Goal: Task Accomplishment & Management: Manage account settings

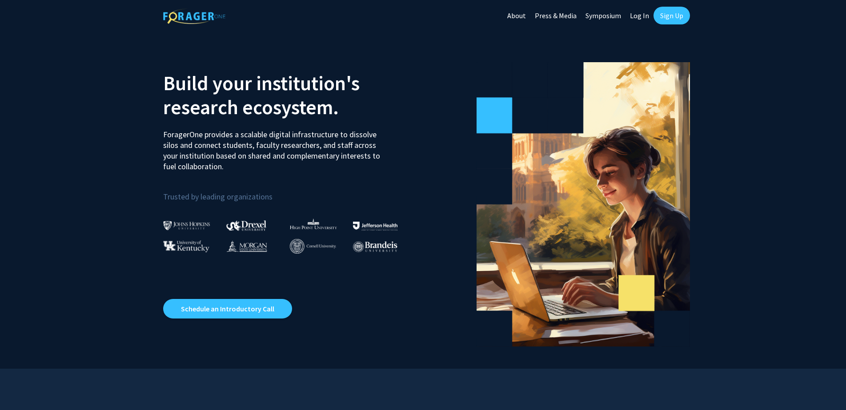
click at [644, 20] on link "Log In" at bounding box center [640, 15] width 28 height 31
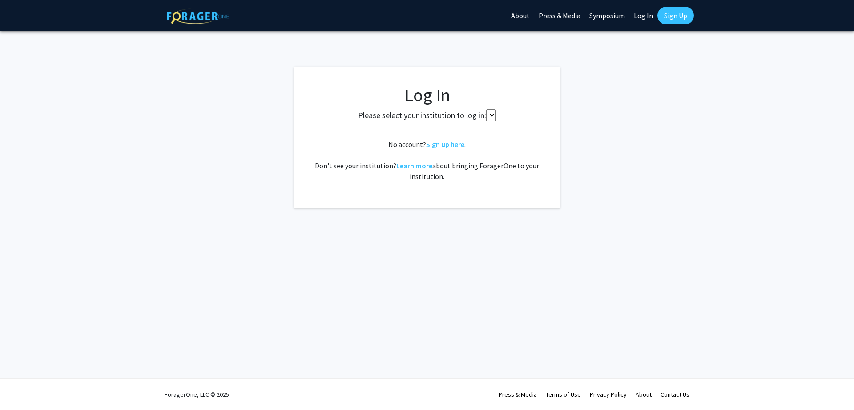
select select
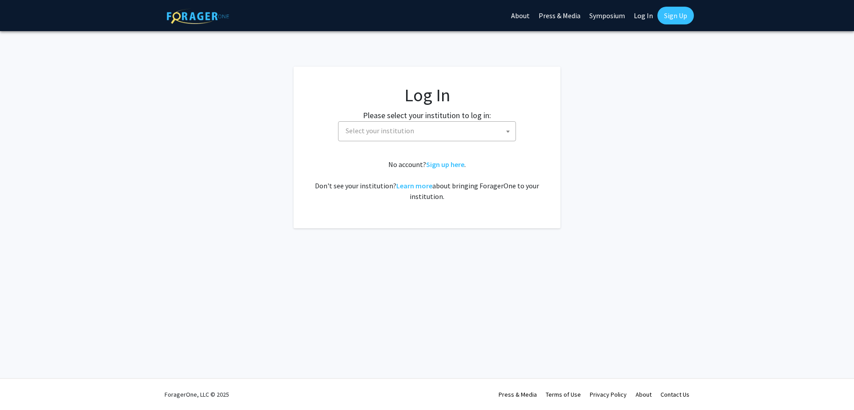
drag, startPoint x: 411, startPoint y: 110, endPoint x: 422, endPoint y: 149, distance: 40.6
click at [411, 111] on label "Please select your institution to log in:" at bounding box center [427, 115] width 128 height 12
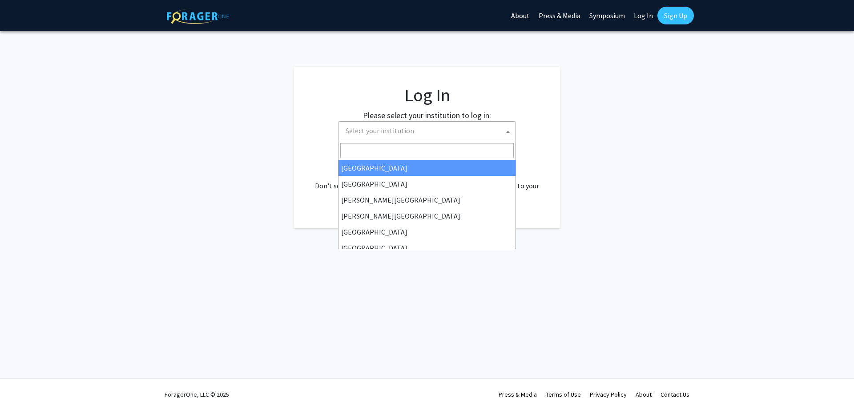
drag, startPoint x: 441, startPoint y: 133, endPoint x: 449, endPoint y: 136, distance: 8.2
click at [443, 139] on span "Select your institution" at bounding box center [428, 131] width 173 height 18
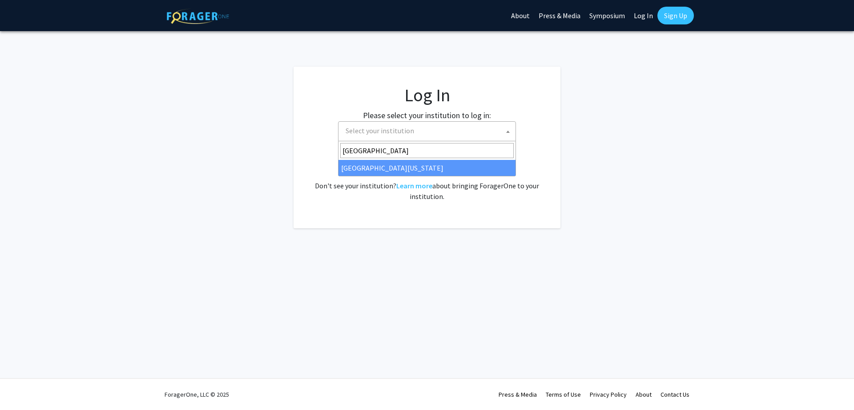
type input "university of kentuc"
select select "13"
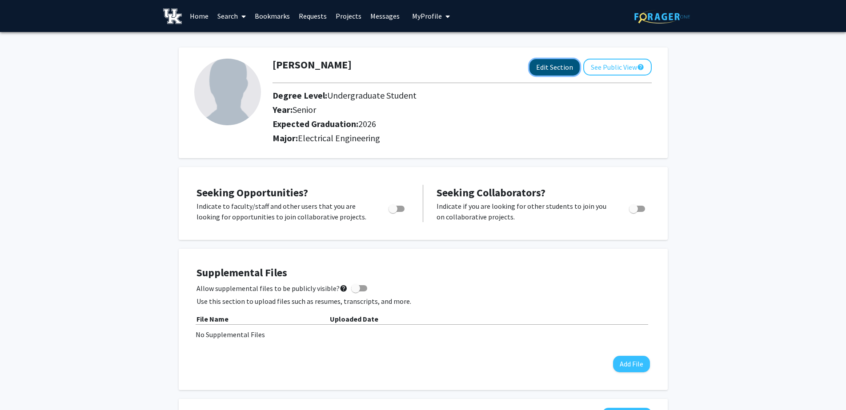
click at [540, 72] on button "Edit Section" at bounding box center [555, 67] width 50 height 16
select select "senior"
select select "2026"
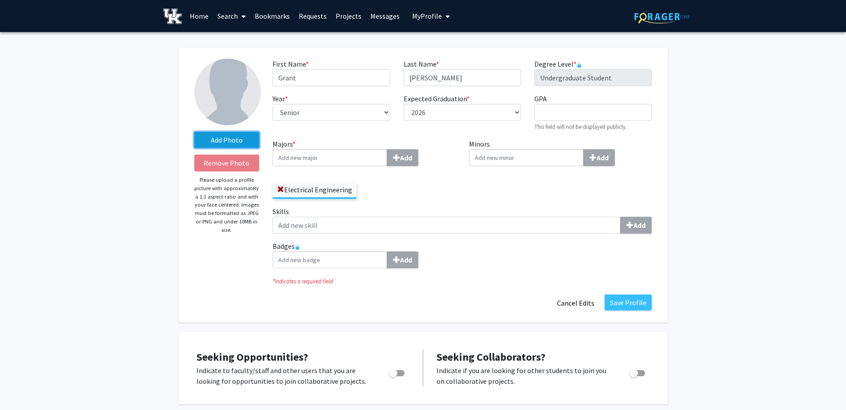
click at [235, 138] on label "Add Photo" at bounding box center [226, 140] width 65 height 16
click at [0, 0] on input "Add Photo" at bounding box center [0, 0] width 0 height 0
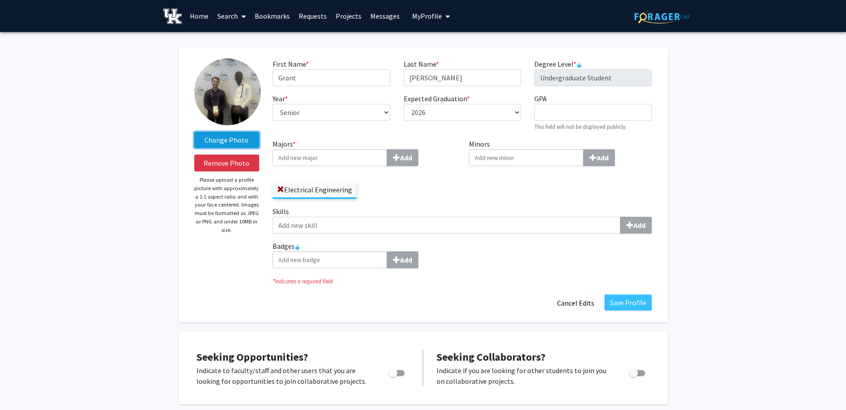
click at [237, 138] on label "Change Photo" at bounding box center [226, 140] width 65 height 16
click at [0, 0] on input "Change Photo" at bounding box center [0, 0] width 0 height 0
click at [227, 161] on button "Remove Photo" at bounding box center [226, 163] width 65 height 17
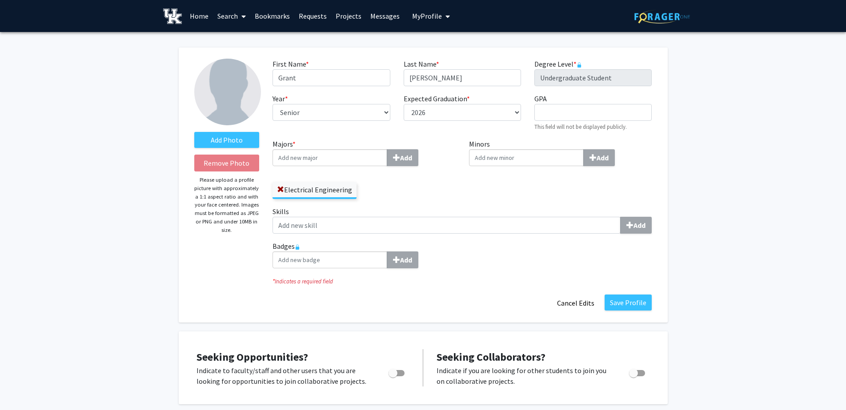
drag, startPoint x: 116, startPoint y: 121, endPoint x: 125, endPoint y: 121, distance: 8.5
click at [220, 141] on label "Add Photo" at bounding box center [226, 140] width 65 height 16
click at [0, 0] on input "Add Photo" at bounding box center [0, 0] width 0 height 0
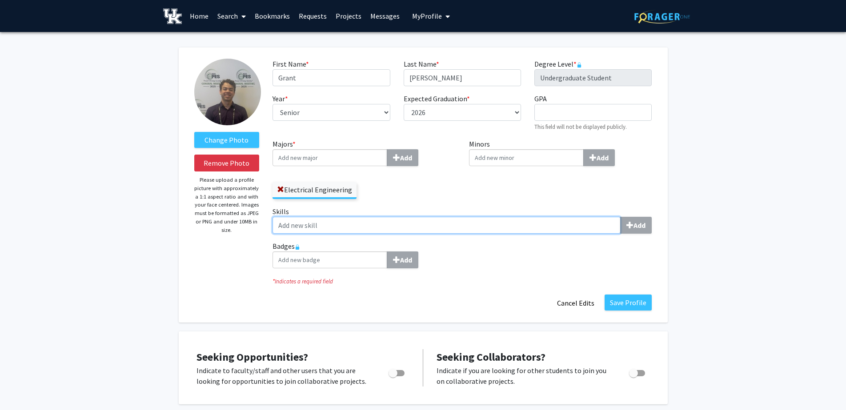
click at [334, 228] on input "Skills Add" at bounding box center [447, 225] width 348 height 17
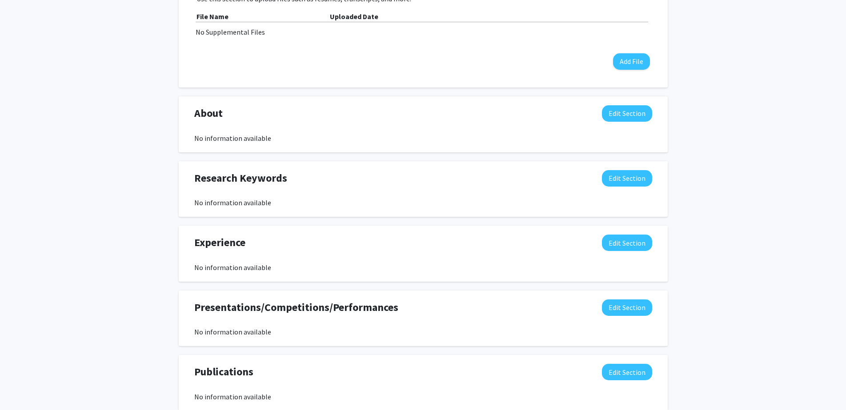
scroll to position [489, 0]
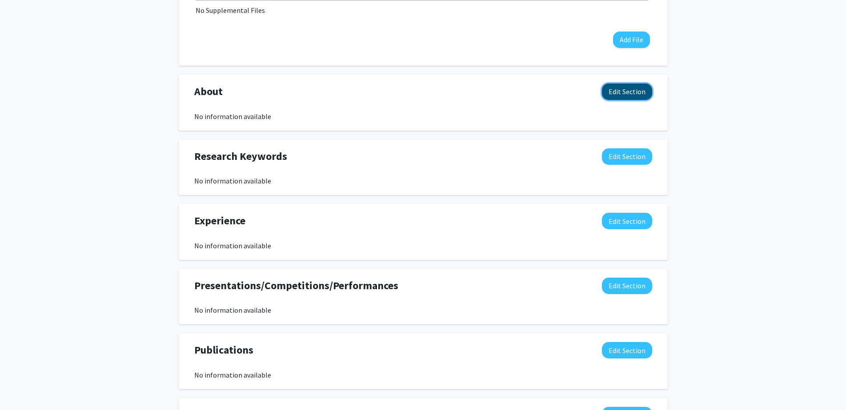
click at [639, 87] on button "Edit Section" at bounding box center [627, 92] width 50 height 16
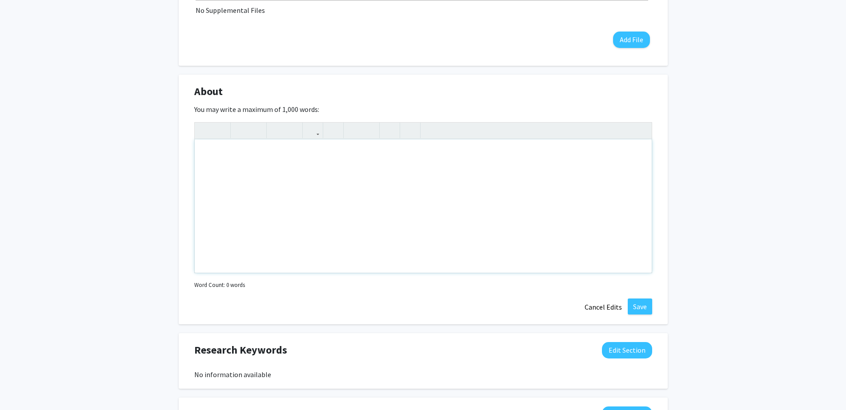
click at [254, 152] on div "Note to users with screen readers: Please deactivate our accessibility plugin f…" at bounding box center [423, 206] width 457 height 133
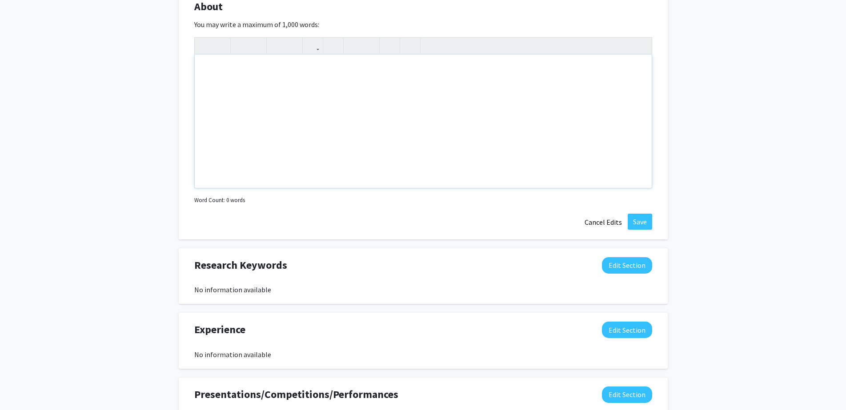
scroll to position [578, 0]
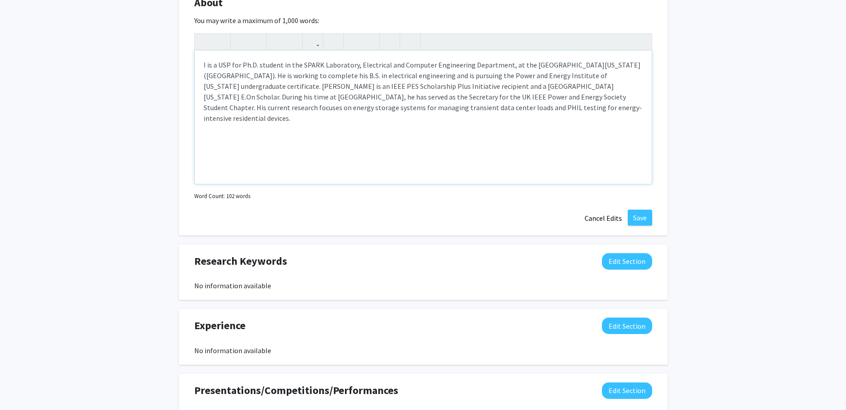
click at [210, 66] on p "I is a USP for Ph.D. student in the SPARK Laboratory, Electrical and Computer E…" at bounding box center [423, 92] width 439 height 64
click at [388, 57] on div "I am a USP for Ph.D. student in the SPARK Laboratory, Electrical and Computer E…" at bounding box center [423, 117] width 457 height 133
click at [620, 66] on p "I am a USP for Ph.D. student in the SPARK Laboratory, Electrical and Computer E…" at bounding box center [423, 92] width 439 height 64
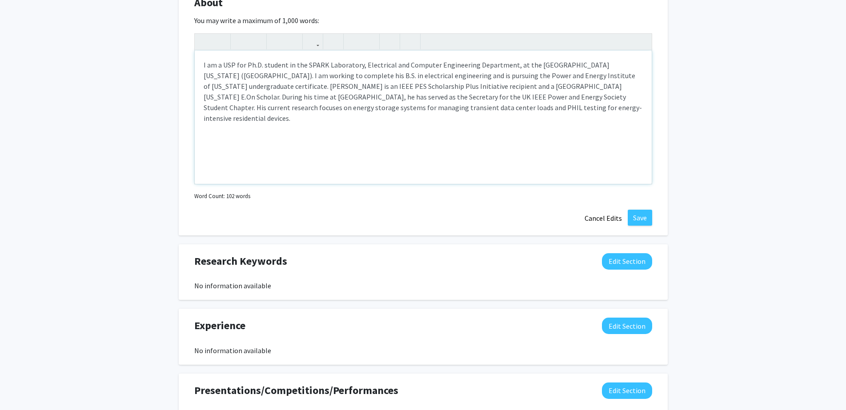
click at [272, 80] on p "I am a USP for Ph.D. student in the SPARK Laboratory, Electrical and Computer E…" at bounding box center [423, 92] width 439 height 64
click at [631, 75] on p "I am a USP for Ph.D. student in the SPARK Laboratory, Electrical and Computer E…" at bounding box center [423, 92] width 439 height 64
click at [591, 85] on p "I am a USP for Ph.D. student in the SPARK Laboratory, Electrical and Computer E…" at bounding box center [423, 92] width 439 height 64
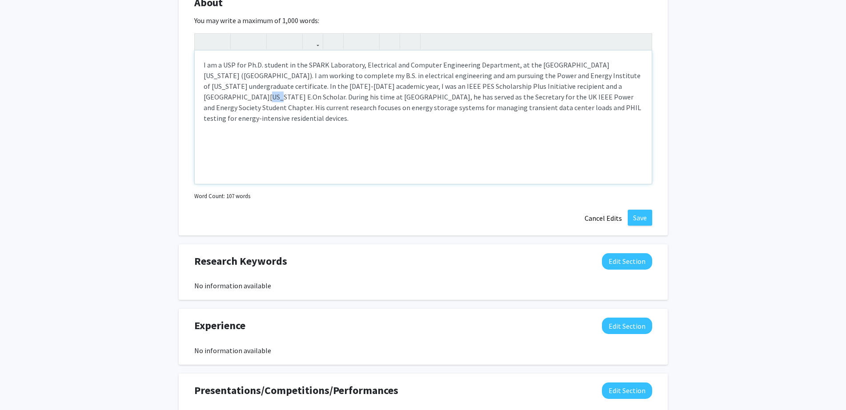
click at [591, 85] on p "I am a USP for Ph.D. student in the SPARK Laboratory, Electrical and Computer E…" at bounding box center [423, 92] width 439 height 64
click at [636, 86] on p "I am a USP for Ph.D. student in the SPARK Laboratory, Electrical and Computer E…" at bounding box center [423, 92] width 439 height 64
click at [206, 100] on p "I am a USP for Ph.D. student in the SPARK Laboratory, Electrical and Computer E…" at bounding box center [423, 92] width 439 height 64
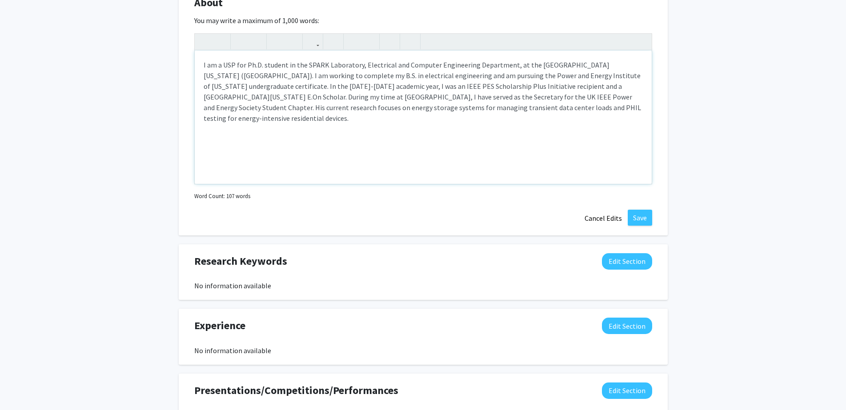
click at [289, 128] on div "I am a USP for Ph.D. student in the SPARK Laboratory, Electrical and Computer E…" at bounding box center [423, 117] width 457 height 133
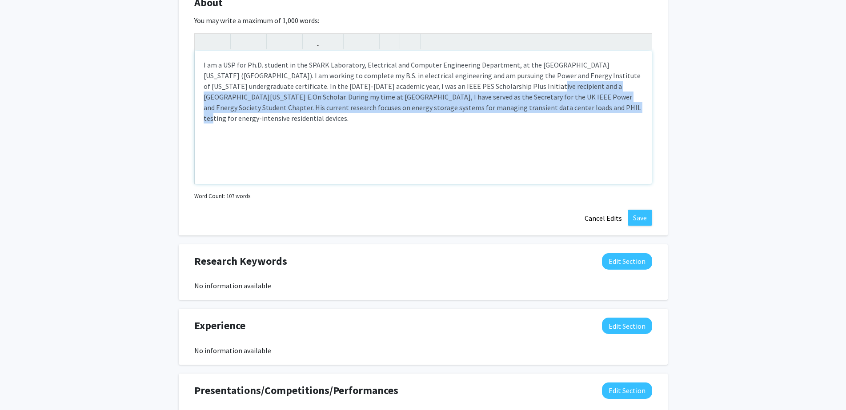
drag, startPoint x: 487, startPoint y: 108, endPoint x: 472, endPoint y: 91, distance: 23.3
click at [477, 90] on p "I am a USP for Ph.D. student in the SPARK Laboratory, Electrical and Computer E…" at bounding box center [423, 92] width 439 height 64
click at [467, 94] on p "I am a USP for Ph.D. student in the SPARK Laboratory, Electrical and Computer E…" at bounding box center [423, 92] width 439 height 64
click at [467, 98] on p "I am a USP for Ph.D. student in the SPARK Laboratory, Electrical and Computer E…" at bounding box center [423, 92] width 439 height 64
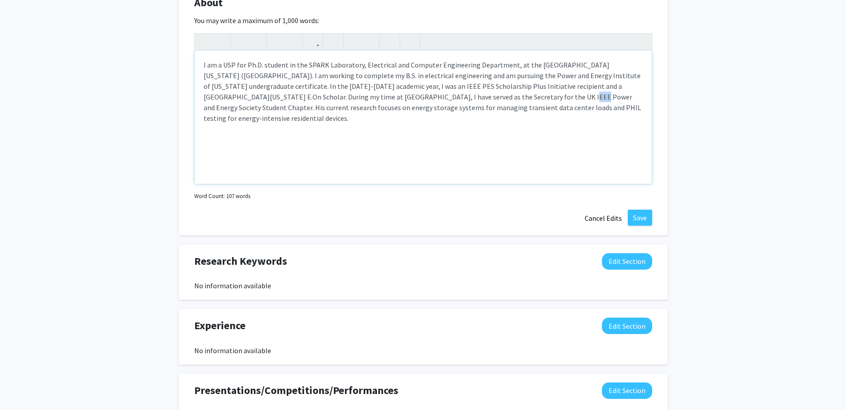
click at [467, 99] on p "I am a USP for Ph.D. student in the SPARK Laboratory, Electrical and Computer E…" at bounding box center [423, 92] width 439 height 64
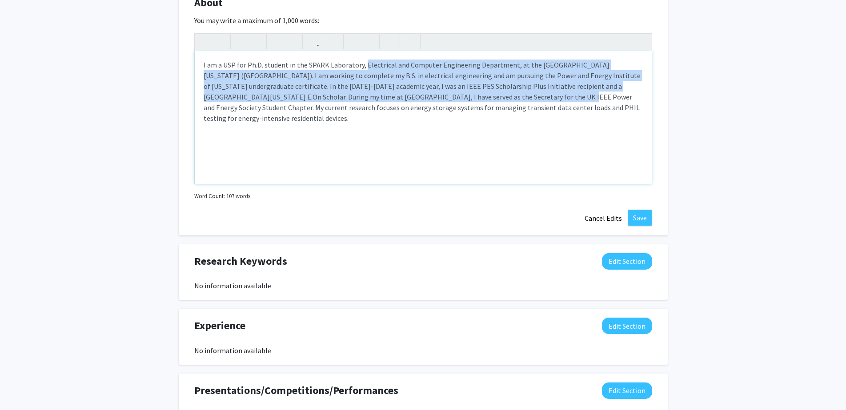
drag, startPoint x: 363, startPoint y: 65, endPoint x: 466, endPoint y: 100, distance: 108.4
click at [466, 100] on p "I am a USP for Ph.D. student in the SPARK Laboratory, Electrical and Computer E…" at bounding box center [423, 92] width 439 height 64
click at [462, 101] on p "I am a USP for Ph.D. student in the SPARK Laboratory, Electrical and Computer E…" at bounding box center [423, 92] width 439 height 64
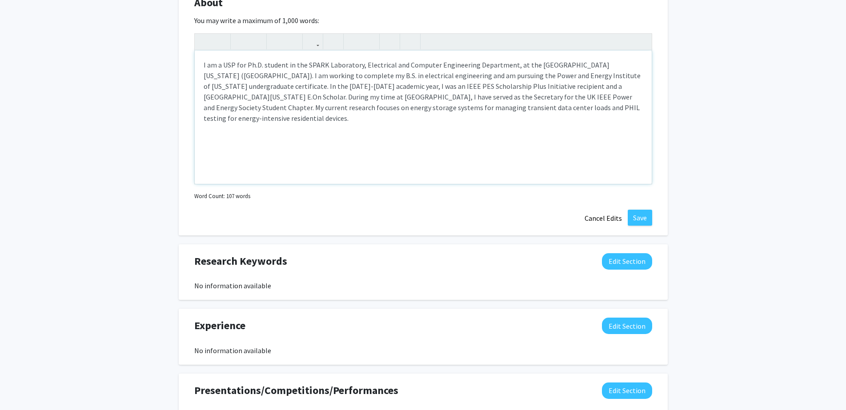
click at [468, 97] on p "I am a USP for Ph.D. student in the SPARK Laboratory, Electrical and Computer E…" at bounding box center [423, 92] width 439 height 64
click at [470, 98] on p "I am a USP for Ph.D. student in the SPARK Laboratory, Electrical and Computer E…" at bounding box center [423, 92] width 439 height 64
click at [461, 98] on p "I am a USP for Ph.D. student in the SPARK Laboratory, Electrical and Computer E…" at bounding box center [423, 92] width 439 height 64
drag, startPoint x: 630, startPoint y: 88, endPoint x: 568, endPoint y: 87, distance: 61.8
click at [568, 87] on p "I am a USP for Ph.D. student in the SPARK Laboratory, Electrical and Computer E…" at bounding box center [423, 92] width 439 height 64
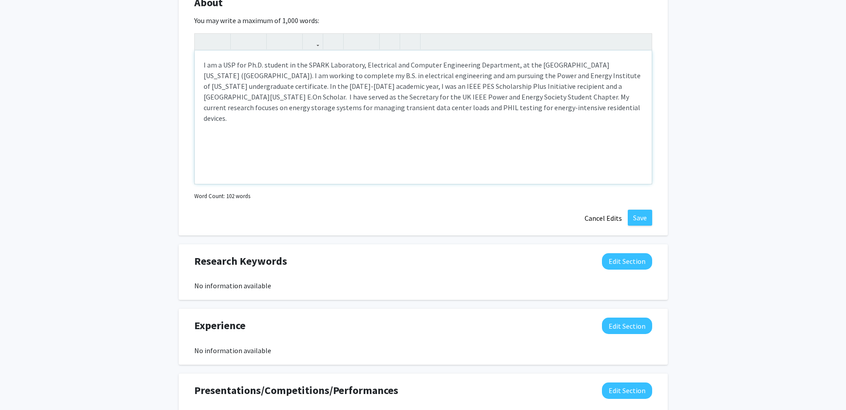
type textarea "<p>I am a USP for Ph.D. student in the SPARK Laboratory, Electrical and Compute…"
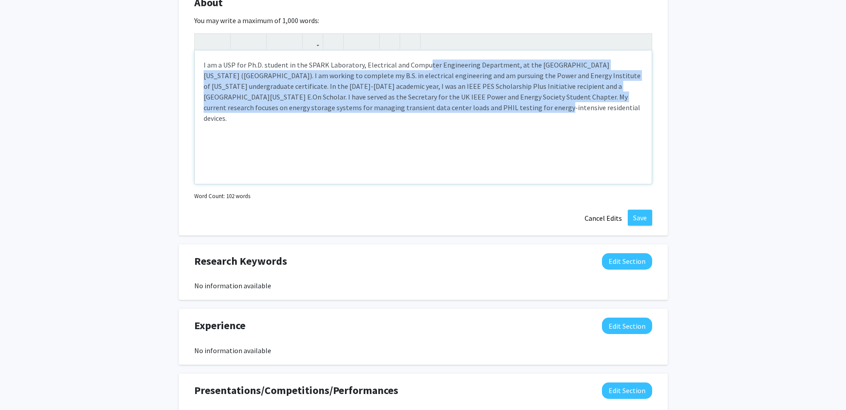
drag, startPoint x: 434, startPoint y: 110, endPoint x: 426, endPoint y: 53, distance: 57.5
click at [426, 53] on div "I am a USP for Ph.D. student in the SPARK Laboratory, Electrical and Computer E…" at bounding box center [423, 117] width 457 height 133
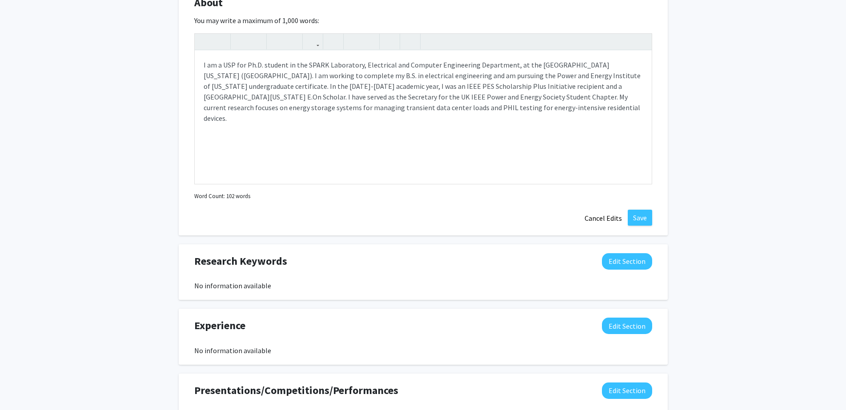
click at [740, 142] on div "Change Photo Remove Photo Please upload a profile picture with approximately a …" at bounding box center [423, 21] width 846 height 1134
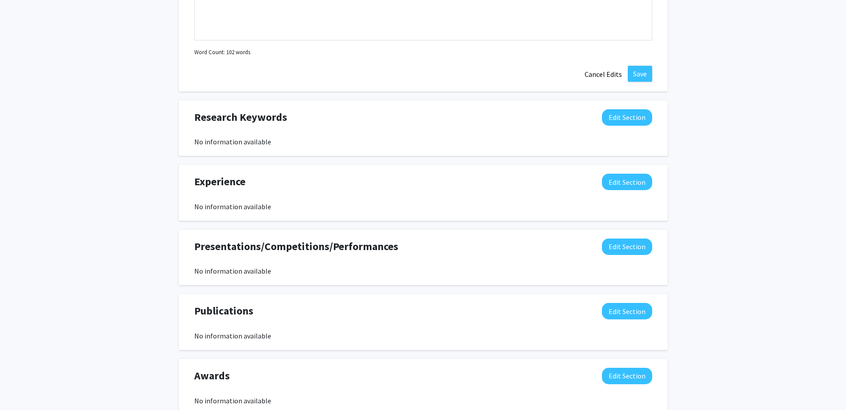
scroll to position [694, 0]
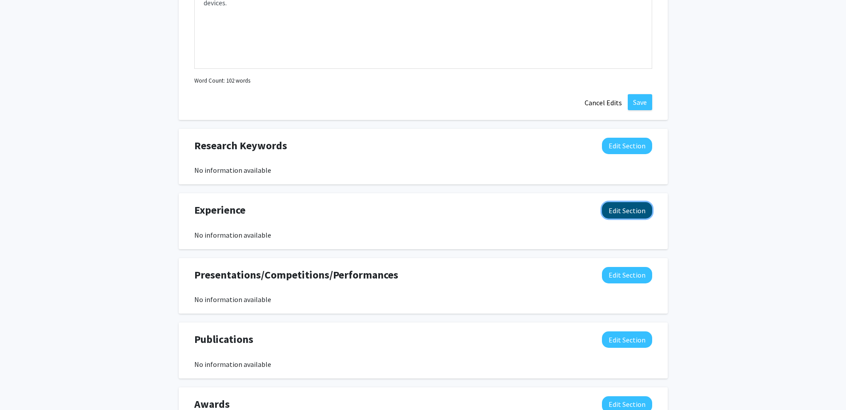
click at [616, 211] on button "Edit Section" at bounding box center [627, 210] width 50 height 16
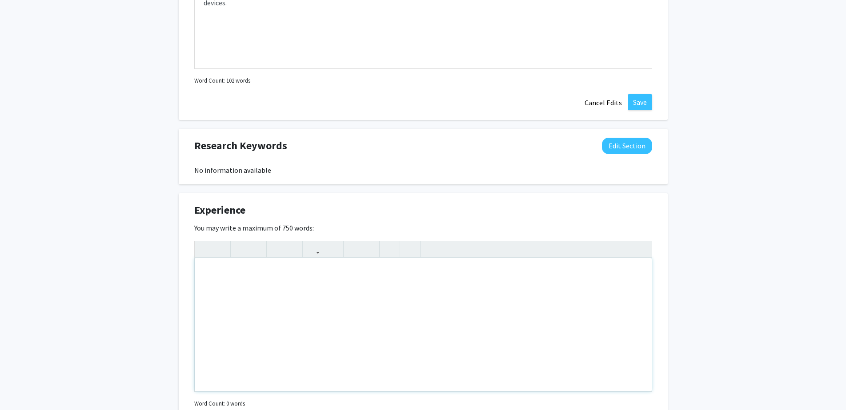
click at [299, 296] on div "Note to users with screen readers: Please deactivate our accessibility plugin f…" at bounding box center [423, 324] width 457 height 133
click at [304, 274] on div "I began undergraduate research my sophomore year in the SPARK Laboratory. Curre…" at bounding box center [423, 324] width 457 height 133
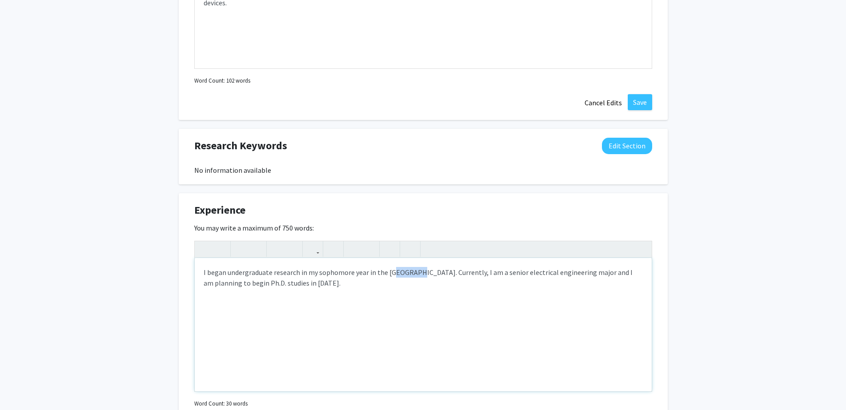
drag, startPoint x: 415, startPoint y: 277, endPoint x: 396, endPoint y: 277, distance: 19.1
click at [417, 277] on div "I began undergraduate research in my sophomore year in the [GEOGRAPHIC_DATA]. C…" at bounding box center [423, 324] width 457 height 133
click at [476, 280] on div "I began undergraduate research in my sophomore year in the [GEOGRAPHIC_DATA]. C…" at bounding box center [423, 324] width 457 height 133
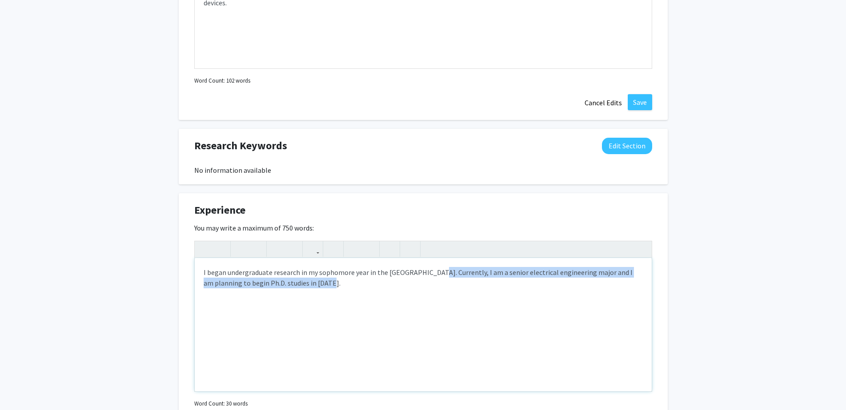
drag, startPoint x: 436, startPoint y: 276, endPoint x: 524, endPoint y: 279, distance: 88.1
click at [524, 278] on div "I began undergraduate research in my sophomore year in the [GEOGRAPHIC_DATA]. C…" at bounding box center [423, 324] width 457 height 133
click at [545, 297] on div "I began undergraduate research in my sophomore year in the [GEOGRAPHIC_DATA]. C…" at bounding box center [423, 324] width 457 height 133
click at [583, 311] on div "I began undergraduate research in my sophomore year in the [GEOGRAPHIC_DATA]. C…" at bounding box center [423, 324] width 457 height 133
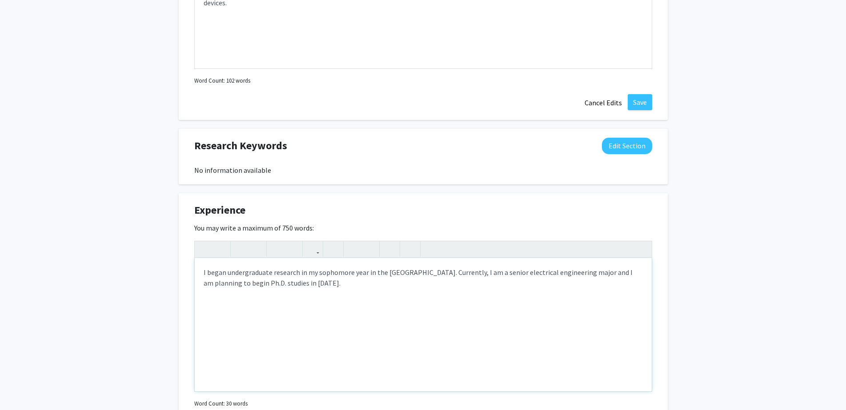
click at [603, 273] on div "I began undergraduate research in my sophomore year in the [GEOGRAPHIC_DATA]. C…" at bounding box center [423, 324] width 457 height 133
type textarea "I began undergraduate research in my sophomore year in the [GEOGRAPHIC_DATA]. C…"
click at [336, 287] on div "I began undergraduate research in my sophomore year in the [GEOGRAPHIC_DATA]. C…" at bounding box center [423, 324] width 457 height 133
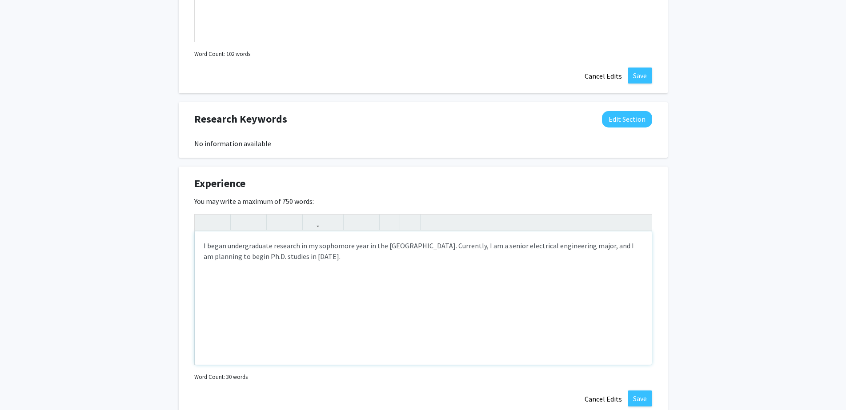
scroll to position [783, 0]
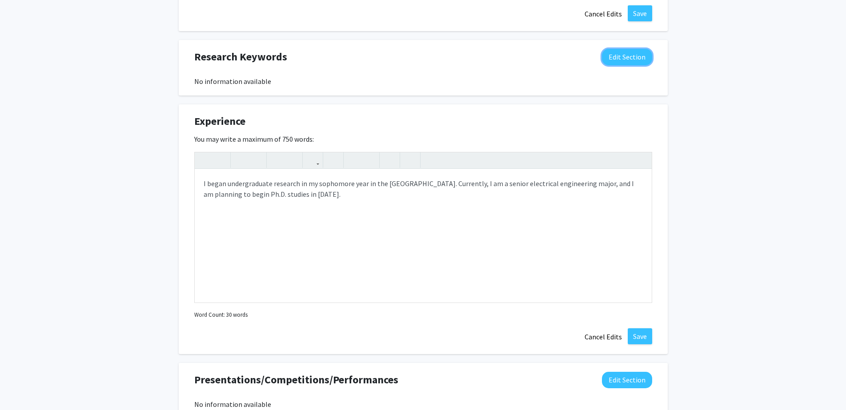
drag, startPoint x: 623, startPoint y: 59, endPoint x: 576, endPoint y: 72, distance: 48.3
click at [623, 59] on button "Edit Section" at bounding box center [627, 57] width 50 height 16
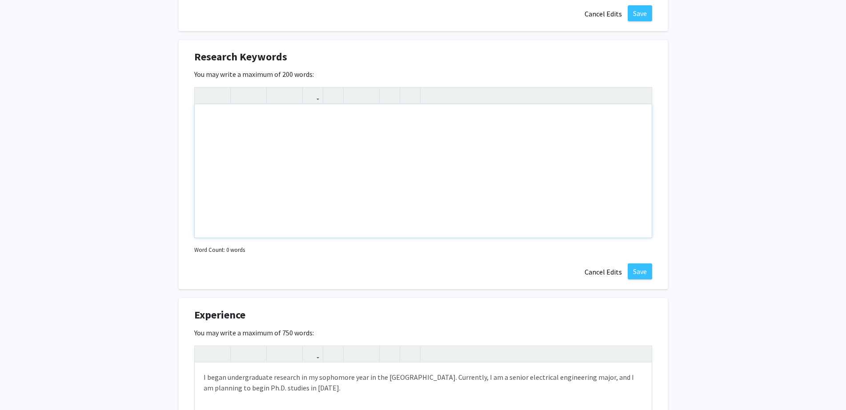
click at [260, 121] on div "Note to users with screen readers: Please deactivate our accessibility plugin f…" at bounding box center [423, 170] width 457 height 133
type textarea "i"
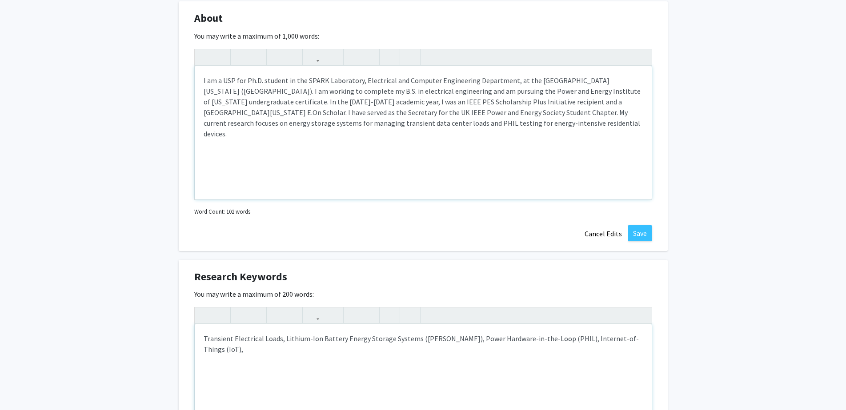
scroll to position [560, 0]
type textarea "Transient Electrical Loads, Lithium-Ion Battery Energy Storage Systems ([PERSON…"
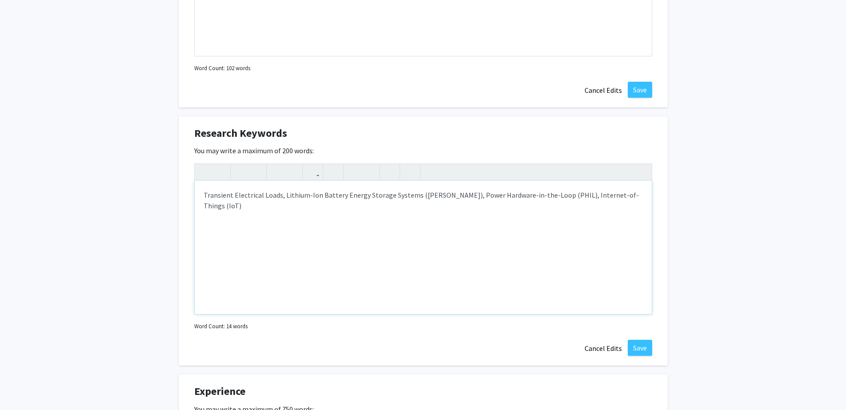
scroll to position [738, 0]
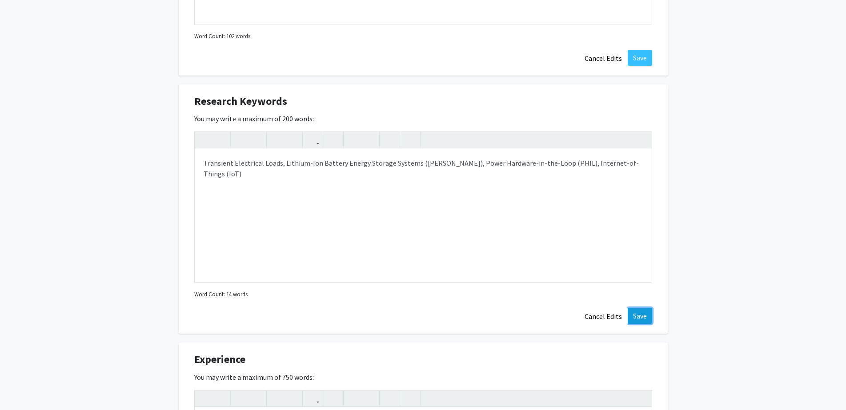
click at [644, 312] on button "Save" at bounding box center [640, 316] width 24 height 16
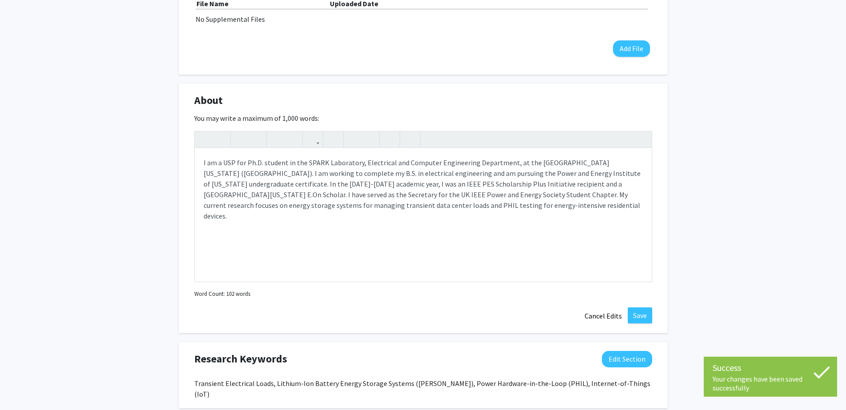
scroll to position [471, 0]
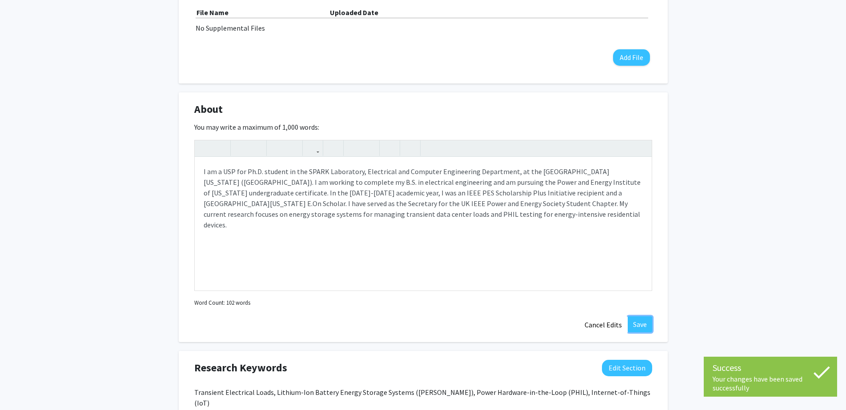
click at [638, 324] on button "Save" at bounding box center [640, 325] width 24 height 16
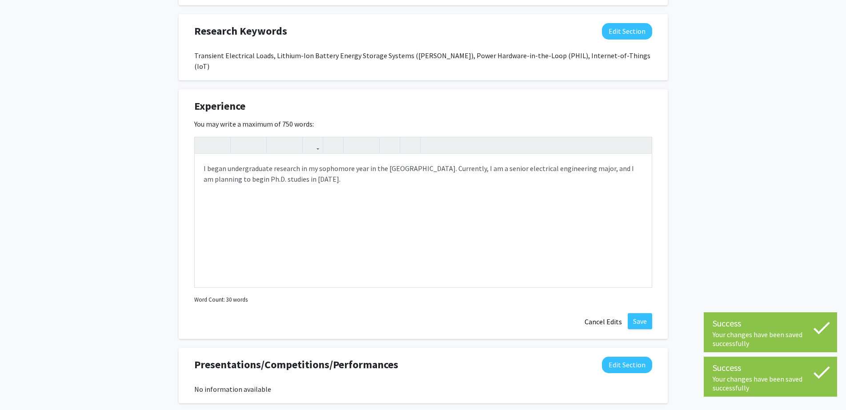
scroll to position [694, 0]
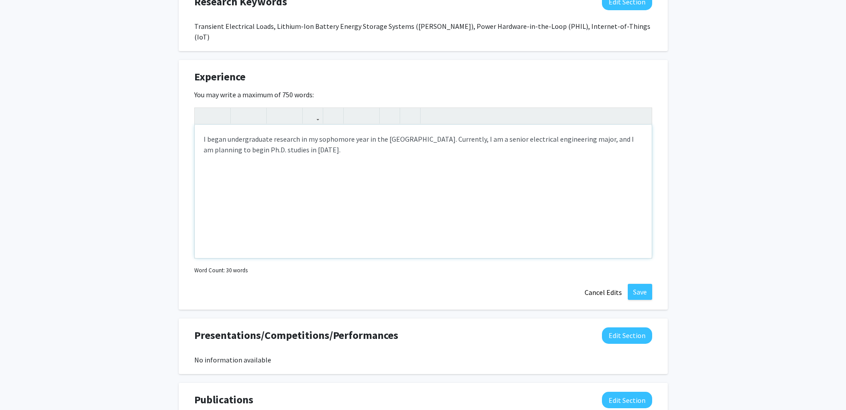
click at [392, 157] on div "I began undergraduate research in my sophomore year in the [GEOGRAPHIC_DATA]. C…" at bounding box center [423, 191] width 457 height 133
click at [620, 139] on div "I began undergraduate research in my sophomore year in the [GEOGRAPHIC_DATA]. C…" at bounding box center [423, 191] width 457 height 133
click at [556, 146] on div "I began undergraduate research in my sophomore year in the [GEOGRAPHIC_DATA]. C…" at bounding box center [423, 191] width 457 height 133
click at [418, 141] on div "I began undergraduate research in my sophomore year in the [GEOGRAPHIC_DATA]. C…" at bounding box center [423, 191] width 457 height 133
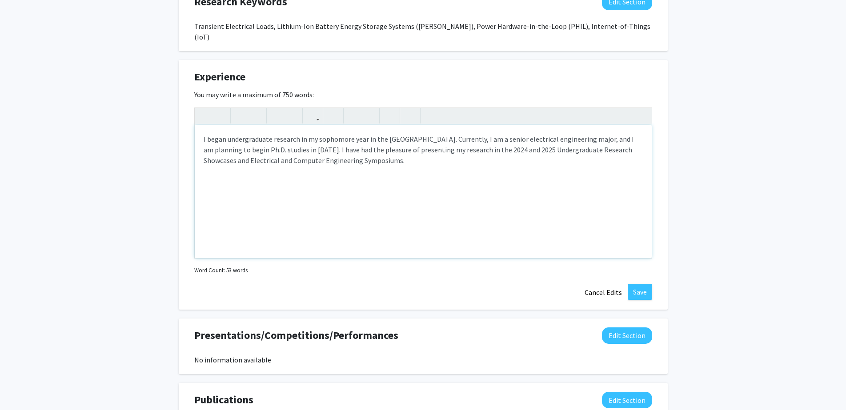
drag, startPoint x: 410, startPoint y: 137, endPoint x: 406, endPoint y: 145, distance: 8.2
click at [410, 138] on div "I began undergraduate research in my sophomore year in the [GEOGRAPHIC_DATA]. C…" at bounding box center [423, 191] width 457 height 133
click at [379, 164] on div "I began undergraduate research in my sophomore year in the [GEOGRAPHIC_DATA]. C…" at bounding box center [423, 191] width 457 height 133
click at [474, 129] on div "I began undergraduate research in my sophomore year in the [GEOGRAPHIC_DATA]. C…" at bounding box center [423, 191] width 457 height 133
click at [510, 172] on div "I began undergraduate research in my sophomore year in the [GEOGRAPHIC_DATA]. I…" at bounding box center [423, 191] width 457 height 133
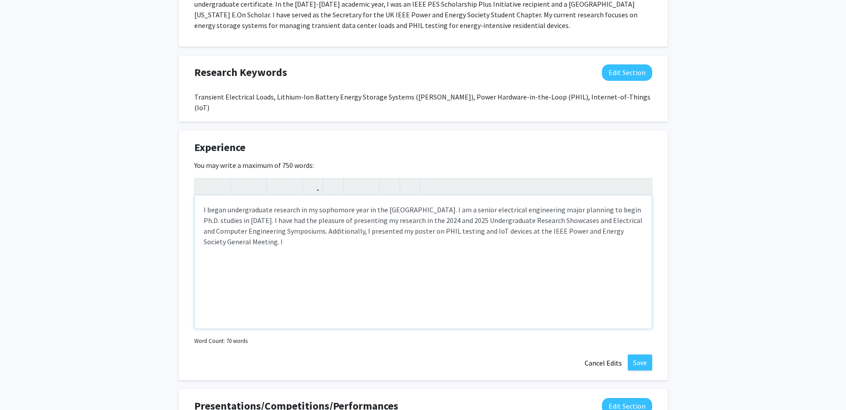
scroll to position [560, 0]
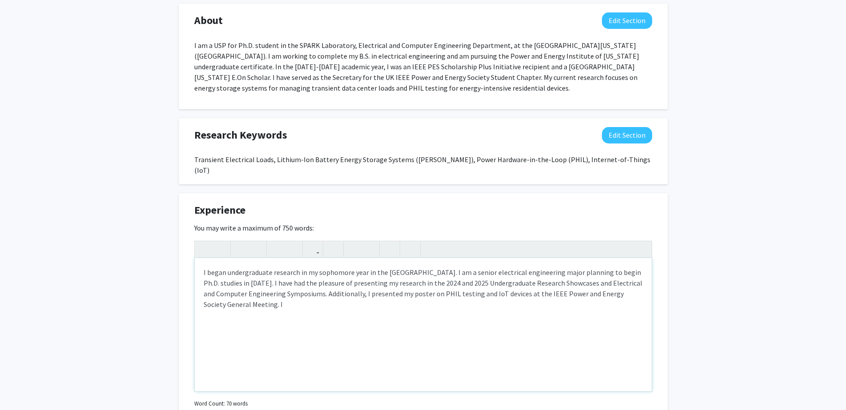
click at [441, 265] on div "I began undergraduate research in my sophomore year in the [GEOGRAPHIC_DATA]. I…" at bounding box center [423, 324] width 457 height 133
click at [383, 285] on div "I began undergraduate research in my sophomore year in the [GEOGRAPHIC_DATA]. C…" at bounding box center [423, 324] width 457 height 133
click at [220, 272] on div "I began undergraduate research in my sophomore year in the [GEOGRAPHIC_DATA]. C…" at bounding box center [423, 324] width 457 height 133
drag, startPoint x: 289, startPoint y: 296, endPoint x: 279, endPoint y: 294, distance: 10.4
click at [279, 294] on div "I began undergraduate research in my sophomore year in the [GEOGRAPHIC_DATA]. C…" at bounding box center [423, 324] width 457 height 133
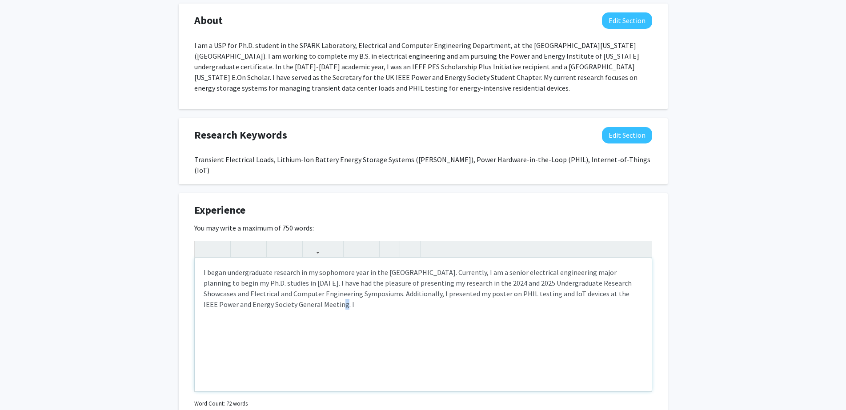
copy div "I"
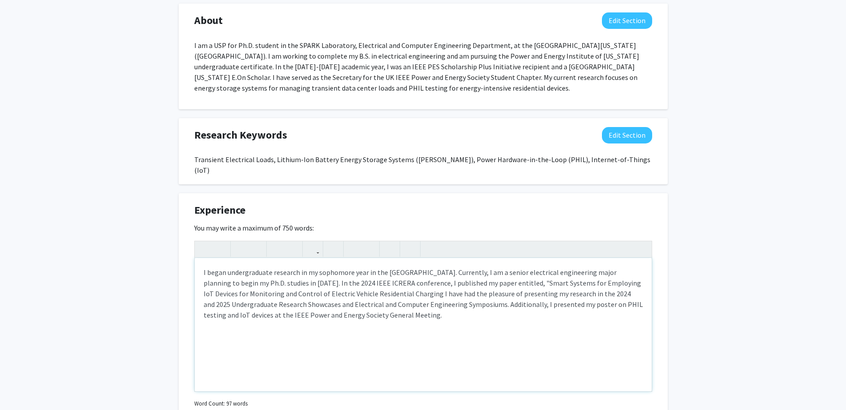
click at [387, 283] on p "I began undergraduate research in my sophomore year in the [GEOGRAPHIC_DATA]. C…" at bounding box center [423, 293] width 439 height 53
click at [488, 310] on div "I began undergraduate research in my sophomore year in the [GEOGRAPHIC_DATA]. C…" at bounding box center [423, 324] width 457 height 133
click at [467, 346] on div "I began undergraduate research in my sophomore year in the [GEOGRAPHIC_DATA]. C…" at bounding box center [423, 324] width 457 height 133
click at [269, 267] on p "I began undergraduate research in my sophomore year in the [GEOGRAPHIC_DATA]. C…" at bounding box center [423, 293] width 439 height 53
click at [302, 267] on p "I began undergraduate research in my sophomore year in the [GEOGRAPHIC_DATA]. C…" at bounding box center [423, 293] width 439 height 53
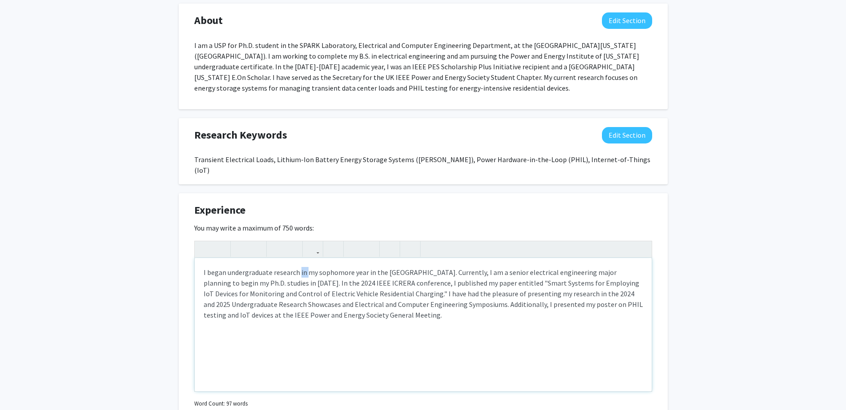
drag, startPoint x: 302, startPoint y: 261, endPoint x: 322, endPoint y: 265, distance: 20.8
click at [302, 267] on p "I began undergraduate research in my sophomore year in the [GEOGRAPHIC_DATA]. C…" at bounding box center [423, 293] width 439 height 53
click at [449, 350] on div "I began undergraduate research my sophomore year in the SPARK Laboratory. Curre…" at bounding box center [423, 324] width 457 height 133
drag, startPoint x: 255, startPoint y: 302, endPoint x: 289, endPoint y: 302, distance: 33.8
click at [255, 302] on p "I began undergraduate research in my sophomore year in the [GEOGRAPHIC_DATA]. C…" at bounding box center [423, 293] width 439 height 53
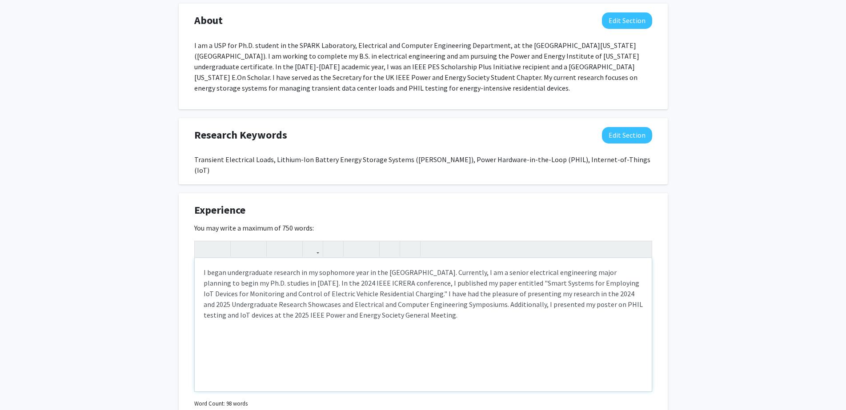
drag, startPoint x: 412, startPoint y: 305, endPoint x: 498, endPoint y: 292, distance: 86.3
click at [412, 305] on p "I began undergraduate research in my sophomore year in the [GEOGRAPHIC_DATA]. C…" at bounding box center [423, 293] width 439 height 53
click at [447, 360] on div "I began undergraduate research in my sophomore year in the [GEOGRAPHIC_DATA]. C…" at bounding box center [423, 324] width 457 height 133
click at [397, 313] on div "I began undergraduate research in my sophomore year in the [GEOGRAPHIC_DATA]. C…" at bounding box center [423, 324] width 457 height 133
click at [444, 305] on p "I began undergraduate research in my sophomore year in the [GEOGRAPHIC_DATA]. C…" at bounding box center [423, 293] width 439 height 53
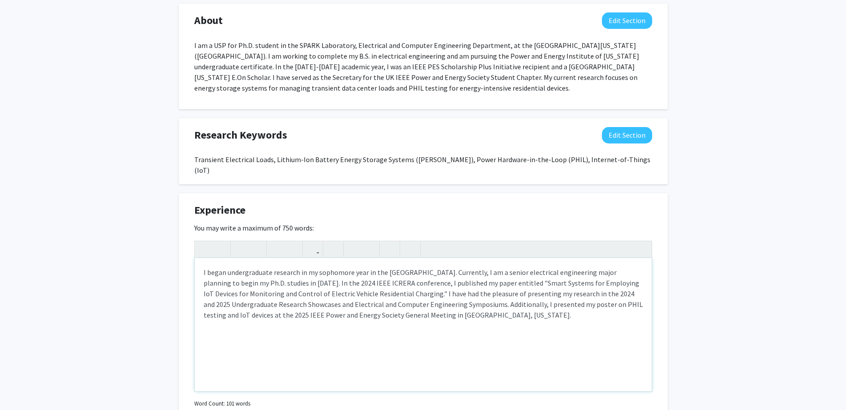
click at [486, 313] on div "I began undergraduate research in my sophomore year in the [GEOGRAPHIC_DATA]. C…" at bounding box center [423, 324] width 457 height 133
click at [398, 270] on p "I began undergraduate research in my sophomore year in the [GEOGRAPHIC_DATA]. C…" at bounding box center [423, 293] width 439 height 53
drag, startPoint x: 407, startPoint y: 274, endPoint x: 423, endPoint y: 273, distance: 16.5
click at [407, 274] on p "I began undergraduate research in my sophomore year in the [GEOGRAPHIC_DATA]. C…" at bounding box center [423, 293] width 439 height 53
click at [577, 274] on p "I began undergraduate research in my sophomore year in the [GEOGRAPHIC_DATA]. C…" at bounding box center [423, 299] width 439 height 64
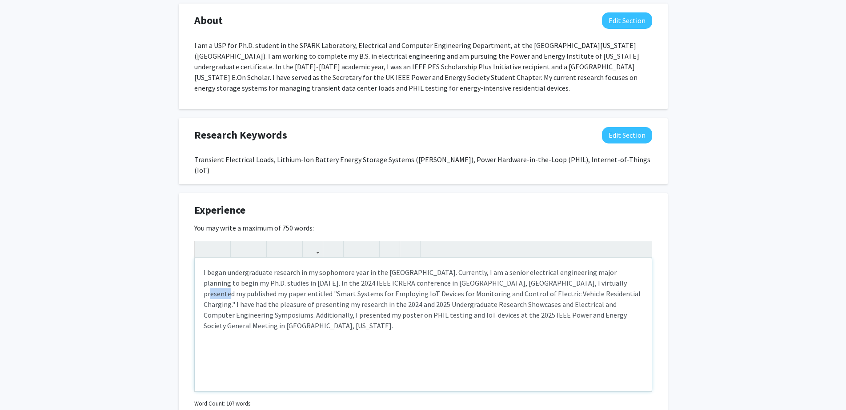
drag, startPoint x: 577, startPoint y: 274, endPoint x: 612, endPoint y: 275, distance: 35.1
click at [577, 274] on p "I began undergraduate research in my sophomore year in the [GEOGRAPHIC_DATA]. C…" at bounding box center [423, 299] width 439 height 64
click at [562, 327] on div "I began undergraduate research in my sophomore year in the [GEOGRAPHIC_DATA]. C…" at bounding box center [423, 324] width 457 height 133
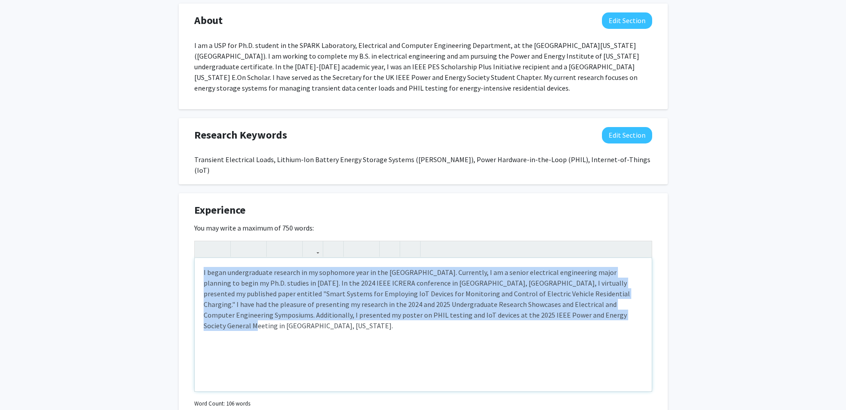
drag, startPoint x: 566, startPoint y: 308, endPoint x: 182, endPoint y: 250, distance: 387.6
click at [182, 250] on div "Experience Edit Section You may write a maximum of 750 words: <p>I began underg…" at bounding box center [423, 318] width 489 height 250
copy p "I began undergraduate research in my sophomore year in the [GEOGRAPHIC_DATA]. C…"
click at [338, 309] on p "I began undergraduate research in my sophomore year in the [GEOGRAPHIC_DATA]. C…" at bounding box center [423, 299] width 439 height 64
click at [541, 318] on div "I began undergraduate research in my sophomore year in the [GEOGRAPHIC_DATA]. C…" at bounding box center [423, 324] width 457 height 133
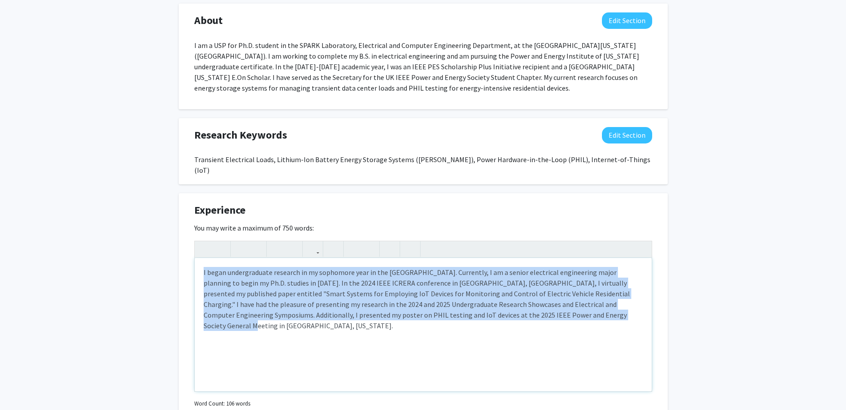
click at [568, 312] on div "I began undergraduate research in my sophomore year in the [GEOGRAPHIC_DATA]. C…" at bounding box center [423, 324] width 457 height 133
drag, startPoint x: 564, startPoint y: 308, endPoint x: 157, endPoint y: 218, distance: 416.2
click at [158, 218] on div "Change Photo Remove Photo Please upload a profile picture with approximately a …" at bounding box center [423, 69] width 846 height 1195
type textarea "<p>I began undergraduate research in my sophomore year in the SPARK Laboratory.…"
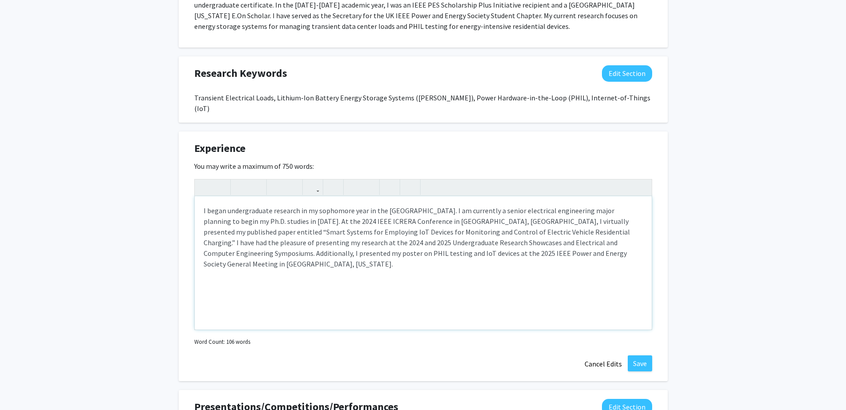
scroll to position [649, 0]
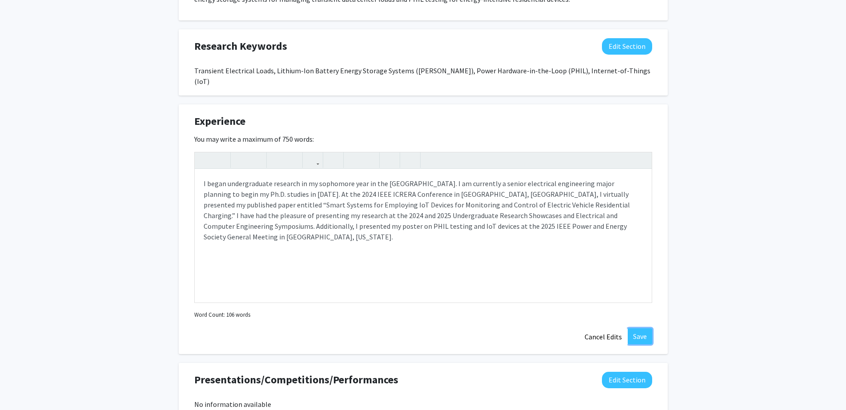
click at [635, 329] on button "Save" at bounding box center [640, 337] width 24 height 16
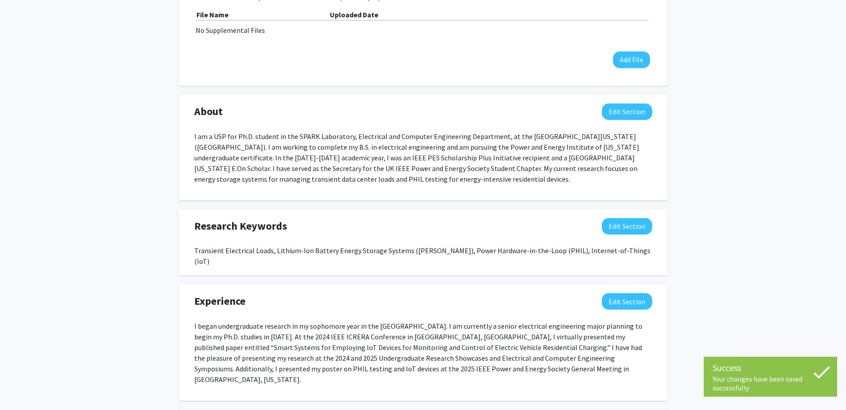
scroll to position [427, 0]
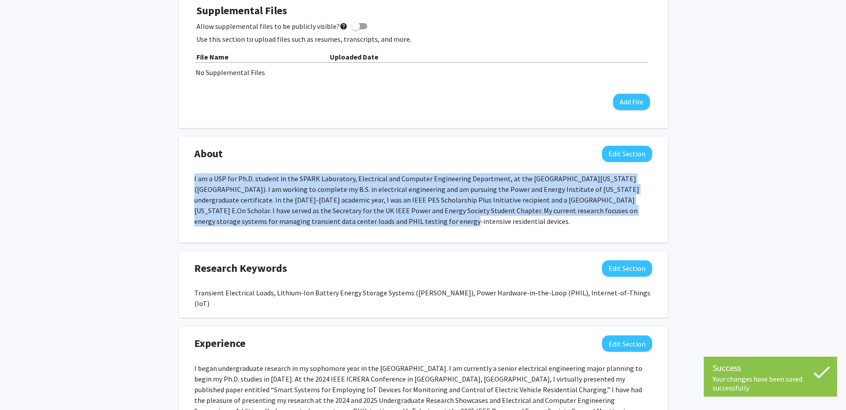
drag, startPoint x: 334, startPoint y: 220, endPoint x: 177, endPoint y: 176, distance: 163.5
click at [177, 176] on div "Change Photo Remove Photo Please upload a profile picture with approximately a …" at bounding box center [423, 135] width 846 height 1061
copy p "I am a USP for Ph.D. student in the SPARK Laboratory, Electrical and Computer E…"
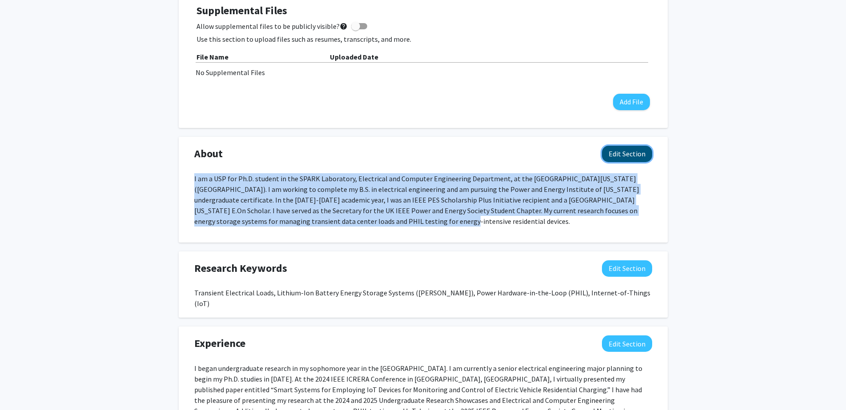
click at [635, 158] on button "Edit Section" at bounding box center [627, 154] width 50 height 16
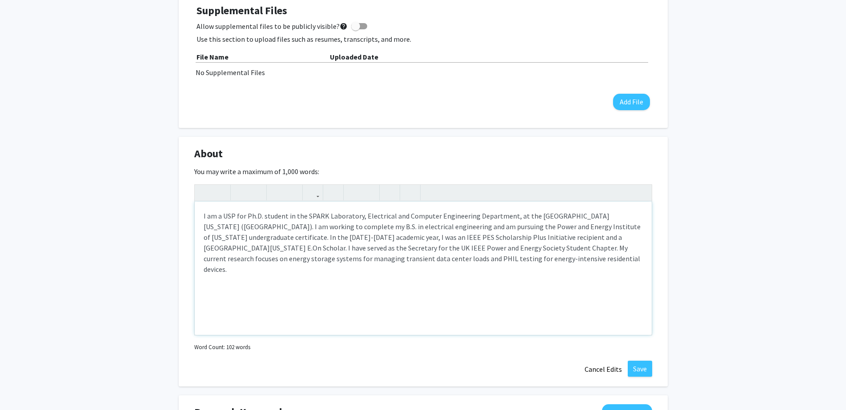
click at [305, 257] on p "I am a USP for Ph.D. student in the SPARK Laboratory, Electrical and Computer E…" at bounding box center [423, 243] width 439 height 64
click at [618, 238] on p "I am a USP for Ph.D. student in the SPARK Laboratory, Electrical and Computer E…" at bounding box center [423, 243] width 439 height 64
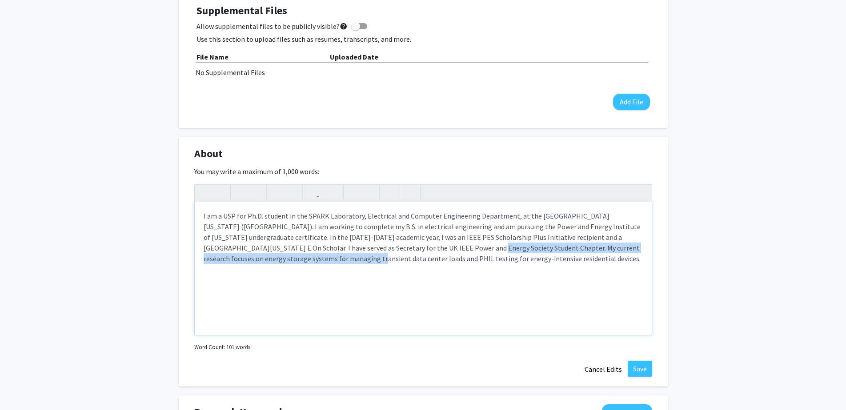
drag, startPoint x: 406, startPoint y: 248, endPoint x: 270, endPoint y: 260, distance: 137.0
click at [273, 260] on p "I am a USP for Ph.D. student in the SPARK Laboratory, Electrical and Computer E…" at bounding box center [423, 237] width 439 height 53
click at [265, 258] on p "I am a USP for Ph.D. student in the SPARK Laboratory, Electrical and Computer E…" at bounding box center [423, 237] width 439 height 53
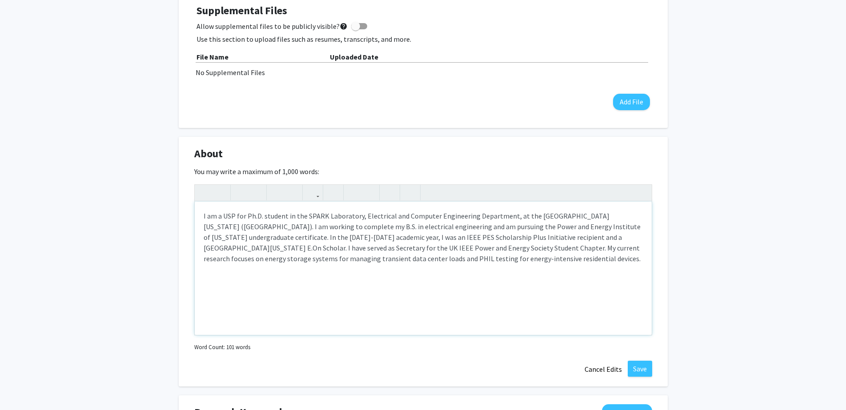
click at [270, 257] on p "I am a USP for Ph.D. student in the SPARK Laboratory, Electrical and Computer E…" at bounding box center [423, 237] width 439 height 53
click at [526, 263] on p "I am a USP for Ph.D. student in the SPARK Laboratory, Electrical and Computer E…" at bounding box center [423, 237] width 439 height 53
click at [266, 262] on p "I am a USP for Ph.D. student in the SPARK Laboratory, Electrical and Computer E…" at bounding box center [423, 237] width 439 height 53
type textarea "<p>I am a USP for Ph.D. student in the SPARK Laboratory, Electrical and Compute…"
drag, startPoint x: 645, startPoint y: 369, endPoint x: 651, endPoint y: 369, distance: 5.4
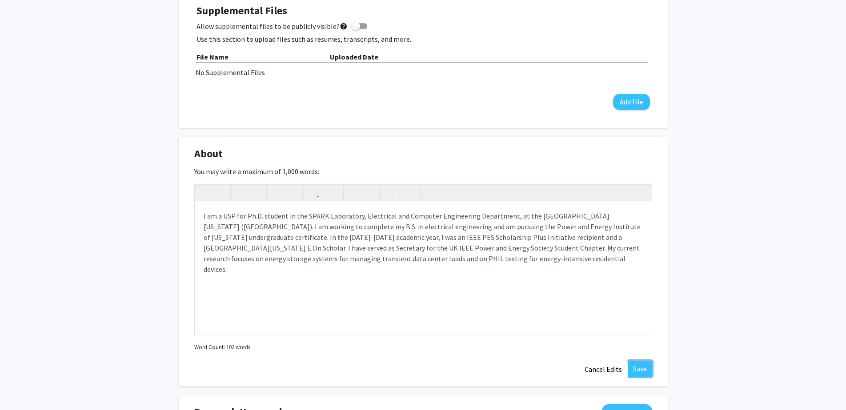
click at [645, 369] on button "Save" at bounding box center [640, 369] width 24 height 16
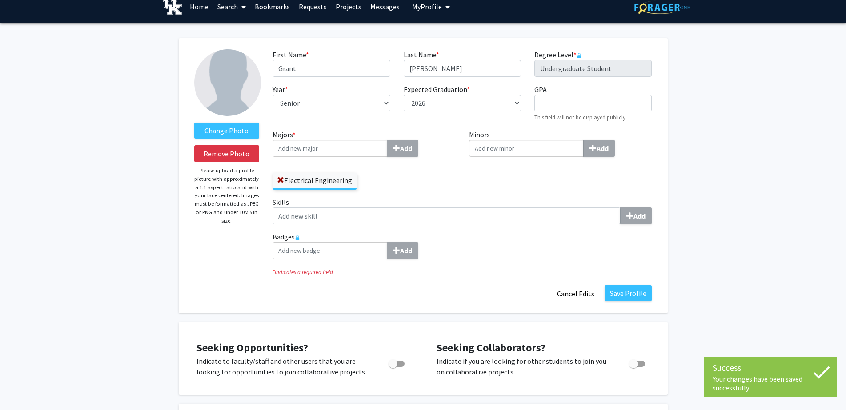
scroll to position [0, 0]
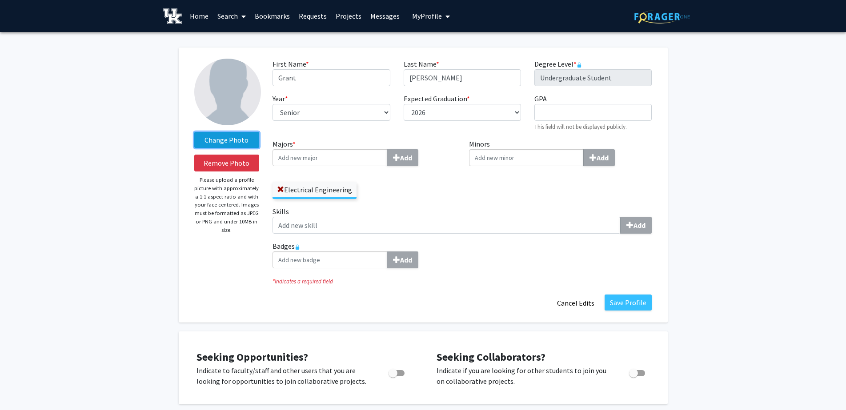
click at [239, 139] on label "Change Photo" at bounding box center [226, 140] width 65 height 16
click at [0, 0] on input "Change Photo" at bounding box center [0, 0] width 0 height 0
click at [229, 137] on label "Change Photo" at bounding box center [226, 140] width 65 height 16
click at [0, 0] on input "Change Photo" at bounding box center [0, 0] width 0 height 0
click at [629, 303] on button "Save Profile" at bounding box center [628, 303] width 47 height 16
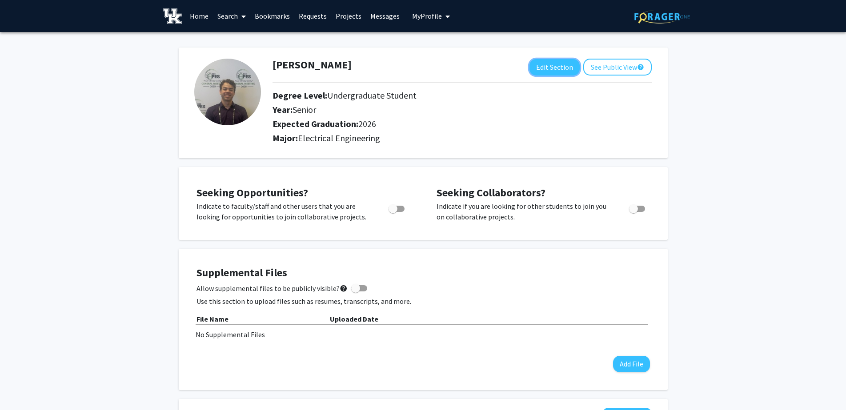
drag, startPoint x: 556, startPoint y: 71, endPoint x: 678, endPoint y: 107, distance: 127.2
click at [607, 68] on button "See Public View help" at bounding box center [617, 67] width 68 height 17
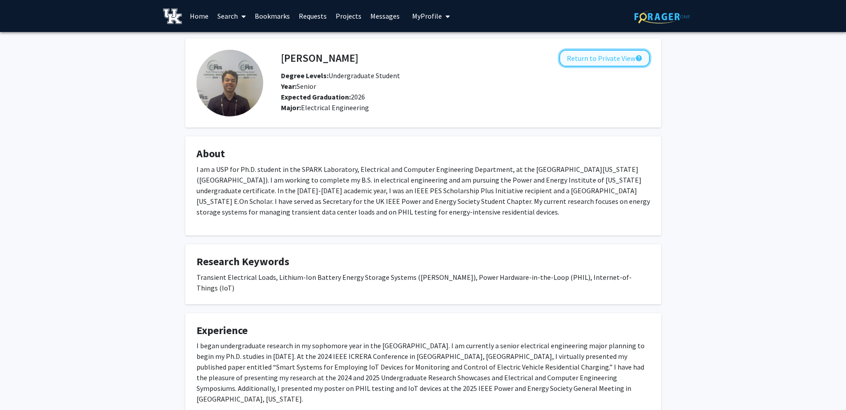
click at [590, 55] on button "Return to Private View help" at bounding box center [604, 58] width 91 height 17
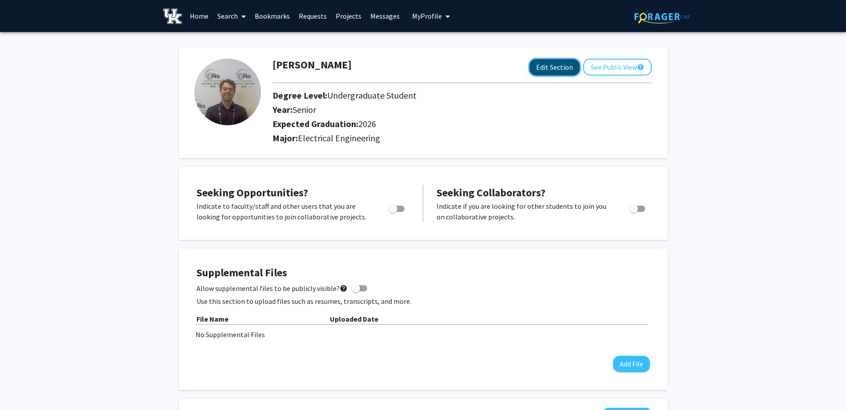
click at [552, 64] on button "Edit Section" at bounding box center [555, 67] width 50 height 16
select select "senior"
select select "2026"
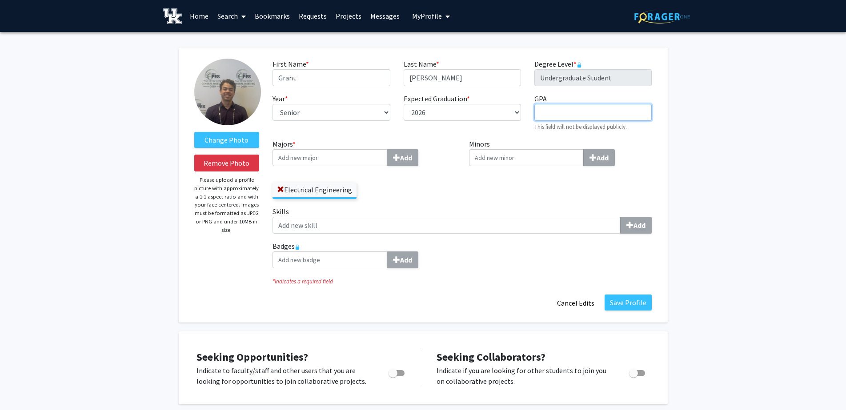
click at [551, 108] on input "GPA required" at bounding box center [592, 112] width 117 height 17
click at [626, 297] on button "Save Profile" at bounding box center [628, 303] width 47 height 16
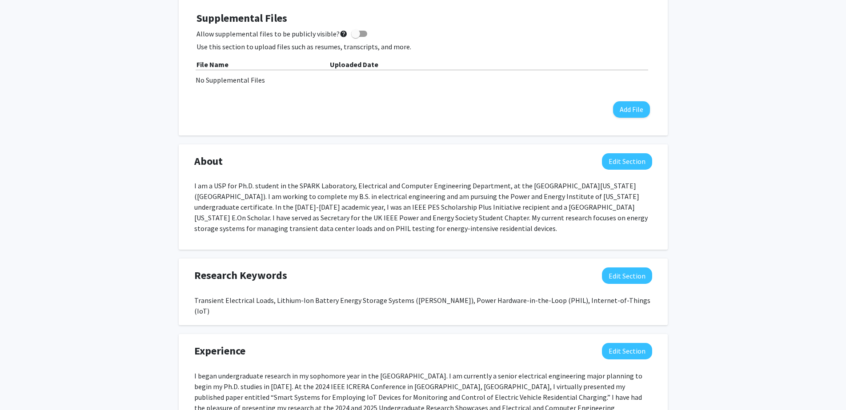
scroll to position [34, 0]
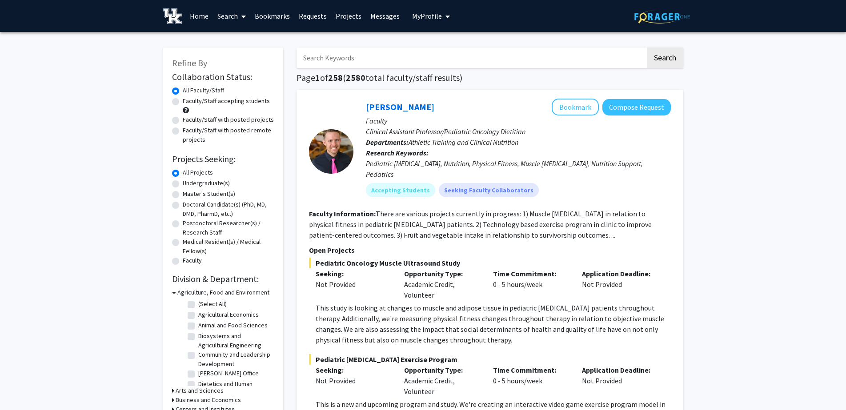
click at [360, 52] on input "Search Keywords" at bounding box center [471, 58] width 349 height 20
type input "austin"
click at [647, 48] on button "Search" at bounding box center [665, 58] width 36 height 20
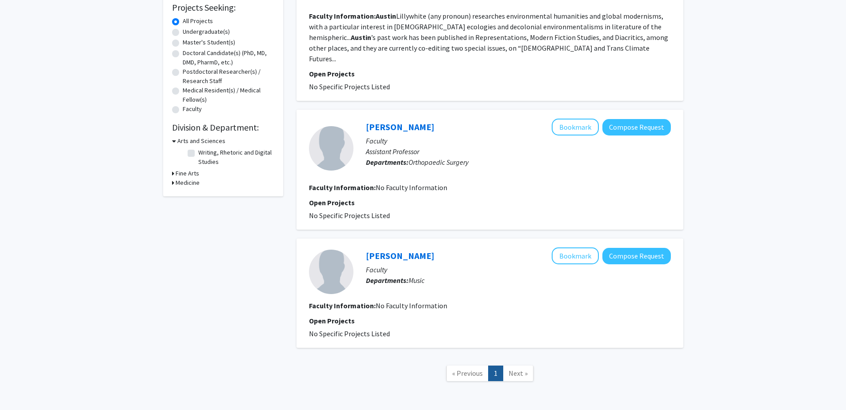
scroll to position [177, 0]
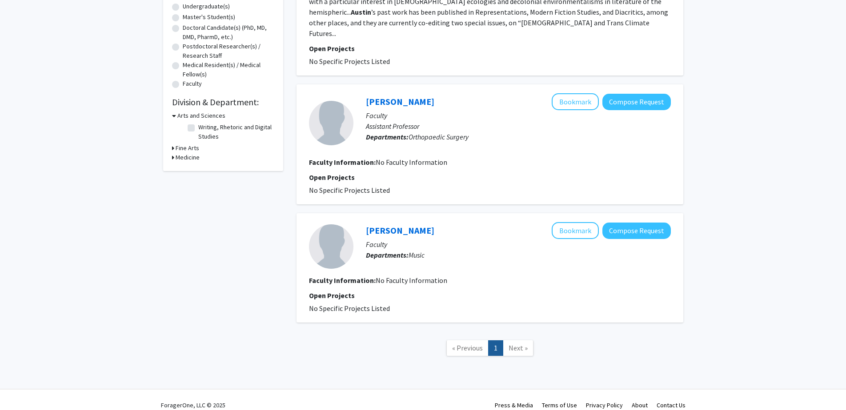
click at [517, 344] on span "Next »" at bounding box center [518, 348] width 19 height 9
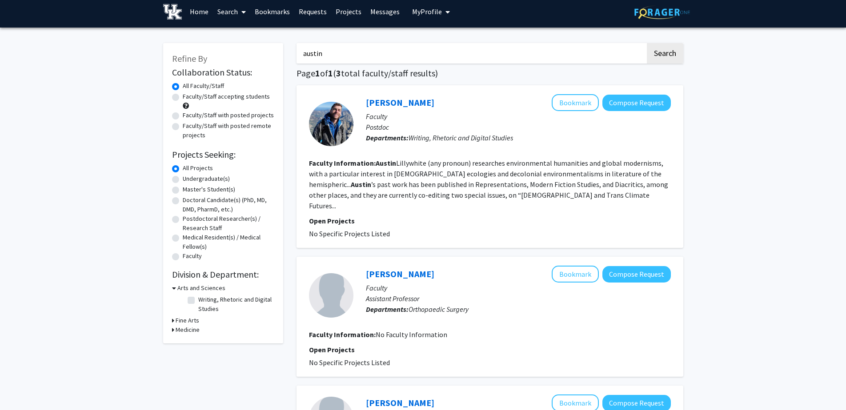
scroll to position [0, 0]
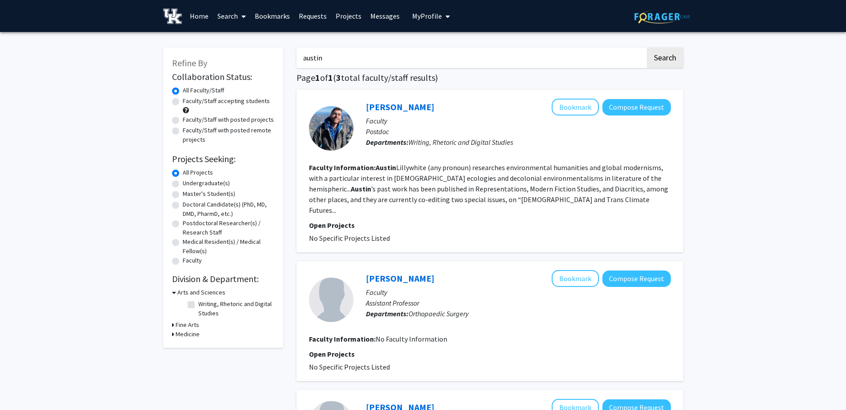
click at [183, 91] on label "All Faculty/Staff" at bounding box center [203, 90] width 41 height 9
click at [183, 91] on input "All Faculty/Staff" at bounding box center [186, 89] width 6 height 6
click at [231, 16] on link "Search" at bounding box center [231, 15] width 37 height 31
click at [238, 60] on span "Students" at bounding box center [240, 59] width 54 height 18
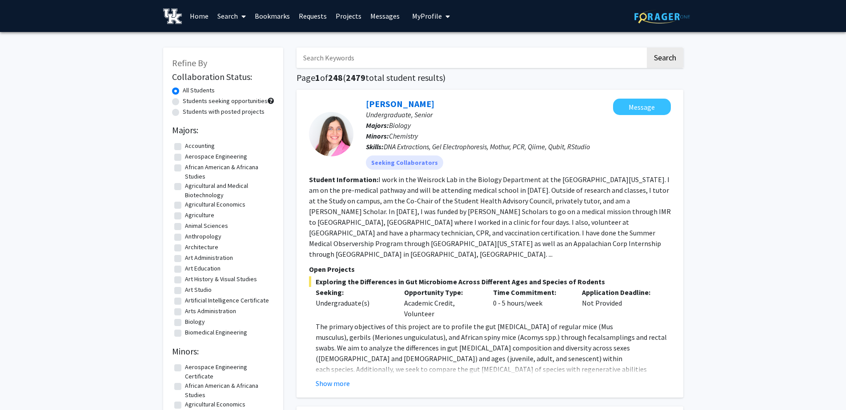
click at [360, 57] on input "Search Keywords" at bounding box center [471, 58] width 349 height 20
type input "austin"
click at [647, 48] on button "Search" at bounding box center [665, 58] width 36 height 20
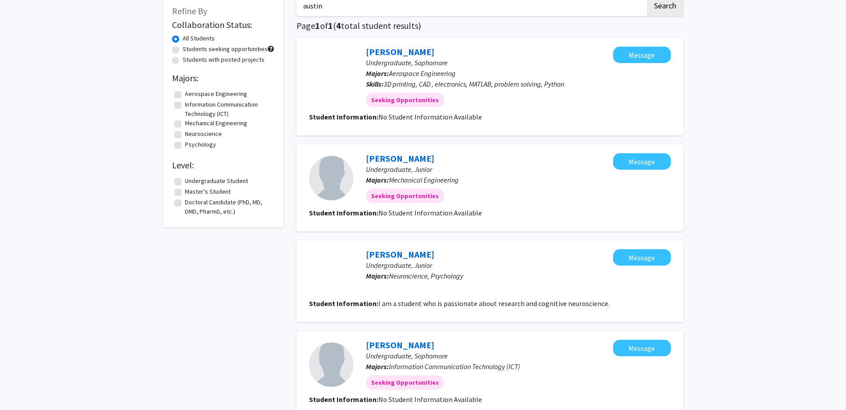
scroll to position [89, 0]
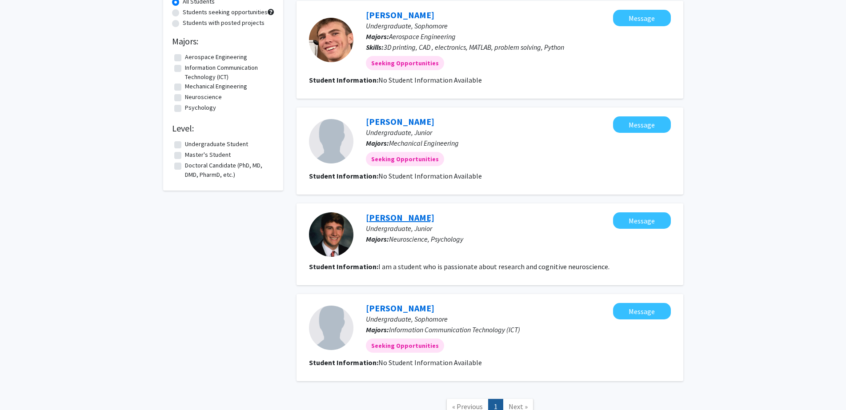
click at [406, 215] on link "Austin Trotter" at bounding box center [400, 217] width 68 height 11
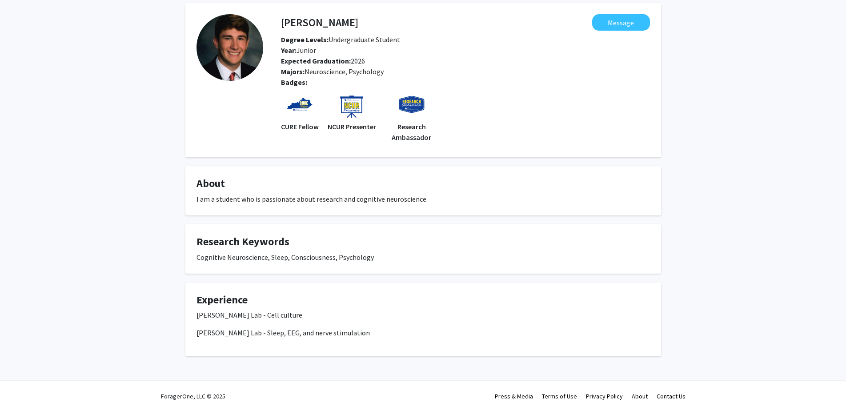
scroll to position [37, 0]
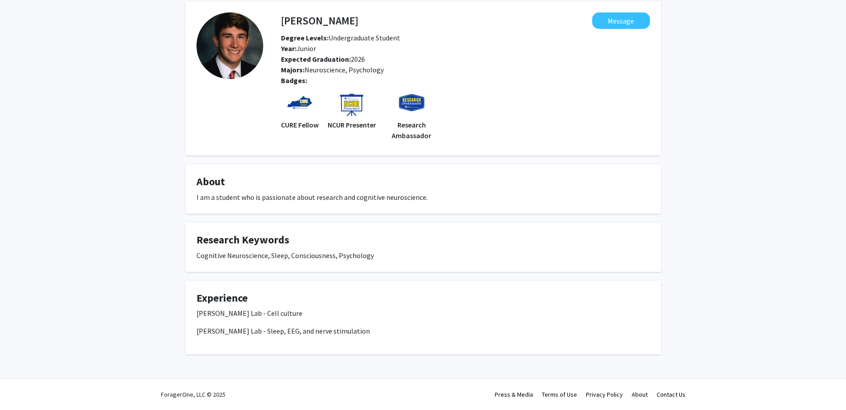
click at [228, 251] on div "Cognitive Neuroscience, Sleep, Consciousness, Psychology" at bounding box center [424, 255] width 454 height 11
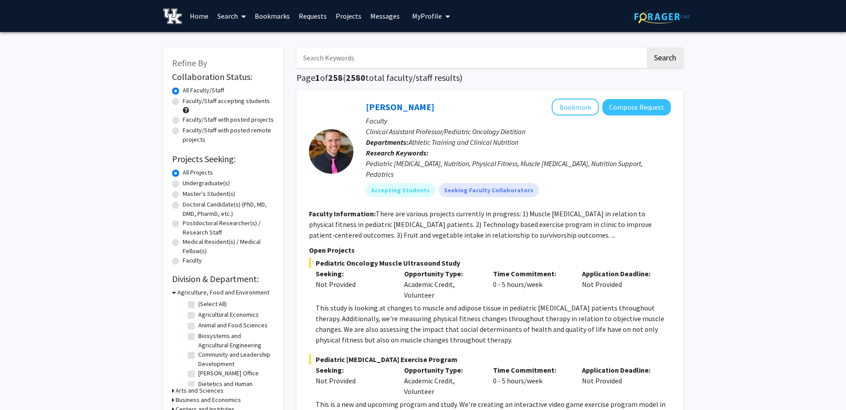
click at [359, 67] on input "Search Keywords" at bounding box center [471, 58] width 349 height 20
click at [231, 17] on link "Search" at bounding box center [231, 15] width 37 height 31
click at [225, 49] on span "Faculty/Staff" at bounding box center [245, 41] width 65 height 18
click at [225, 19] on link "Search" at bounding box center [231, 15] width 37 height 31
click at [233, 54] on span "Students" at bounding box center [240, 59] width 54 height 18
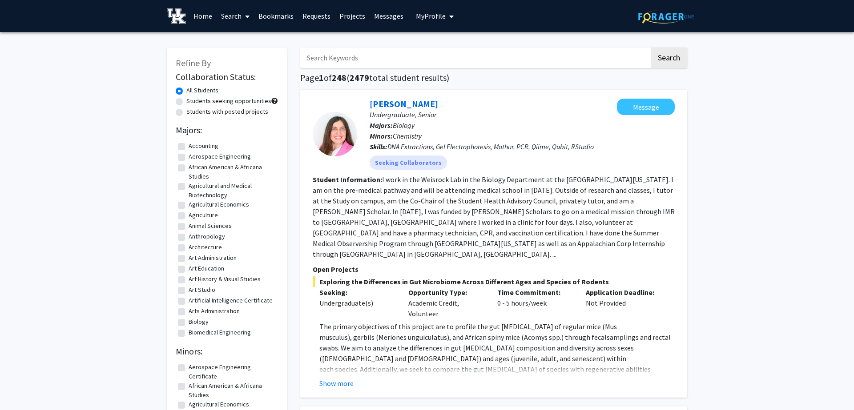
click at [329, 60] on input "Search Keywords" at bounding box center [474, 58] width 349 height 20
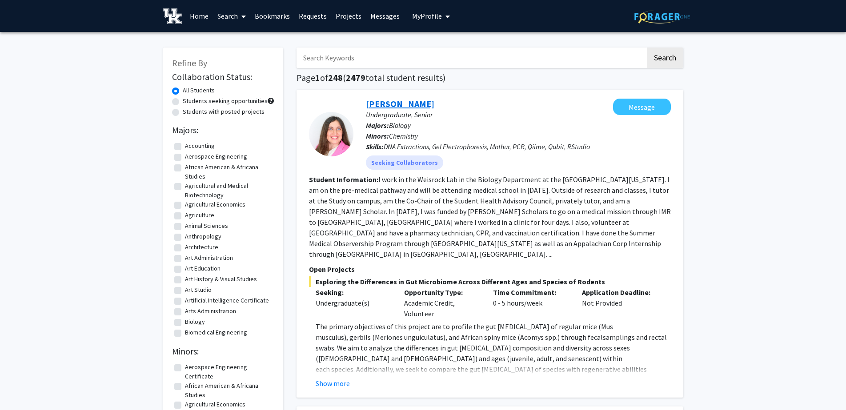
click at [383, 102] on link "Hannah Allen" at bounding box center [400, 103] width 68 height 11
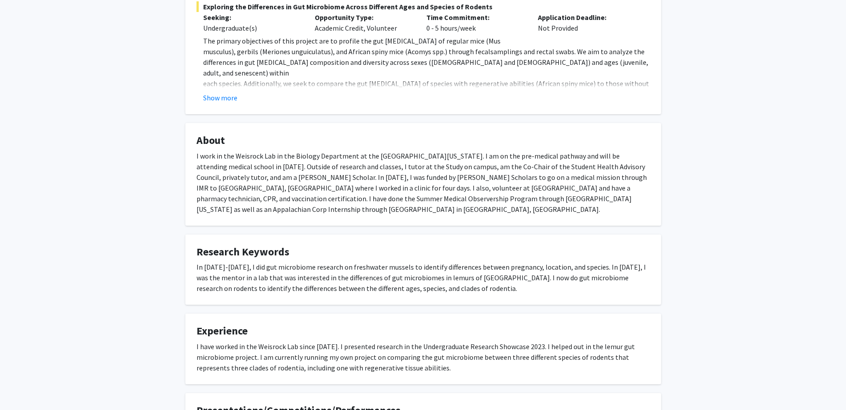
scroll to position [267, 0]
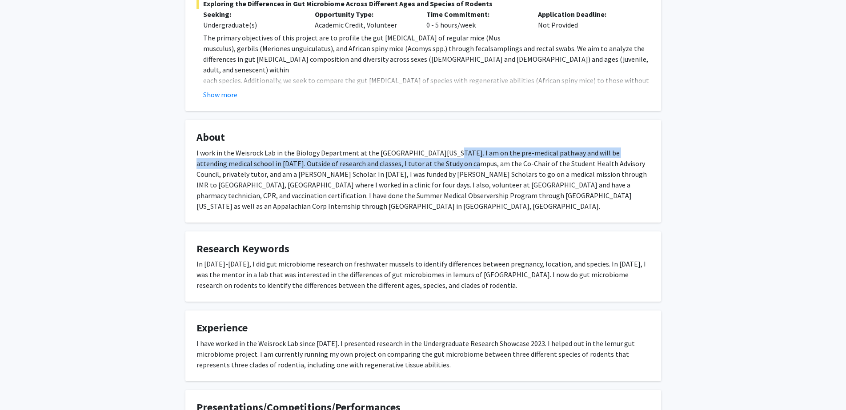
drag, startPoint x: 438, startPoint y: 152, endPoint x: 435, endPoint y: 169, distance: 17.3
click at [435, 169] on div "I work in the Weisrock Lab in the Biology Department at the University of Kentu…" at bounding box center [424, 180] width 454 height 64
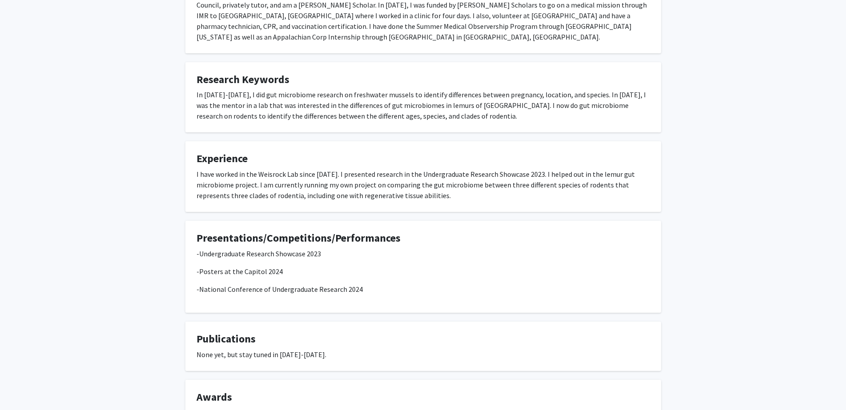
scroll to position [400, 0]
